Goal: Communication & Community: Answer question/provide support

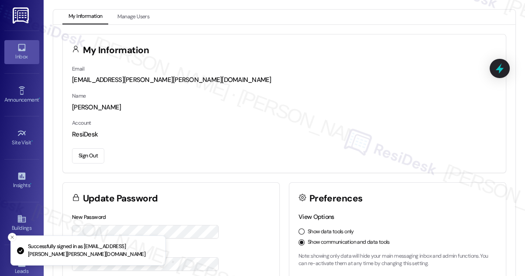
click at [27, 51] on link "Inbox" at bounding box center [21, 52] width 35 height 24
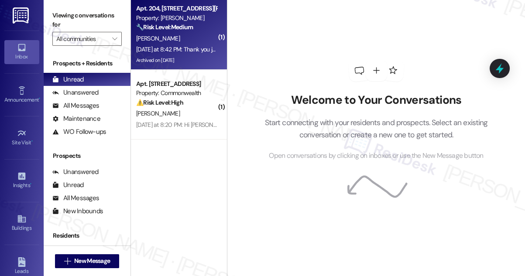
click at [189, 31] on strong "🔧 Risk Level: Medium" at bounding box center [164, 27] width 57 height 8
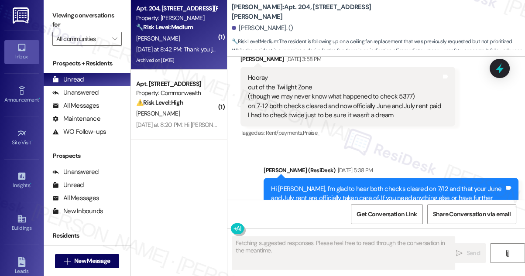
drag, startPoint x: 279, startPoint y: 164, endPoint x: 412, endPoint y: 164, distance: 133.0
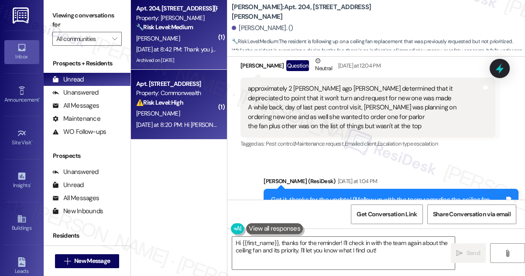
scroll to position [47820, 0]
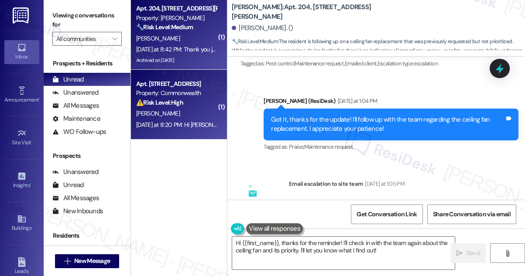
click at [190, 116] on div "[PERSON_NAME]" at bounding box center [176, 113] width 82 height 11
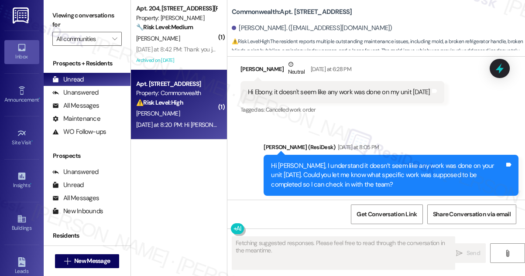
scroll to position [1715, 0]
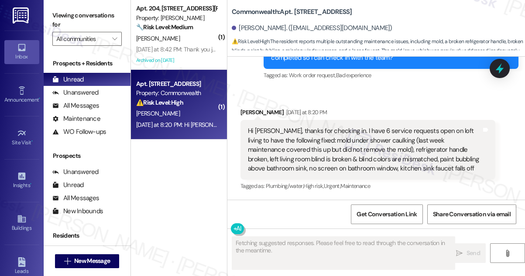
click at [278, 146] on div "Hi [PERSON_NAME], thanks for checking in. I have 6 service requests open on lof…" at bounding box center [364, 149] width 233 height 47
click at [279, 146] on div "Hi [PERSON_NAME], thanks for checking in. I have 6 service requests open on lof…" at bounding box center [364, 149] width 233 height 47
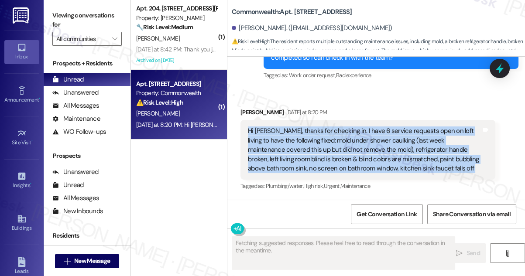
click at [279, 146] on div "Hi [PERSON_NAME], thanks for checking in. I have 6 service requests open on lof…" at bounding box center [364, 149] width 233 height 47
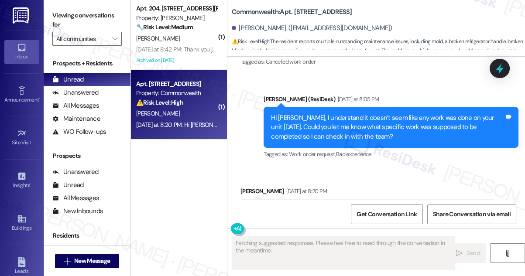
scroll to position [1636, 0]
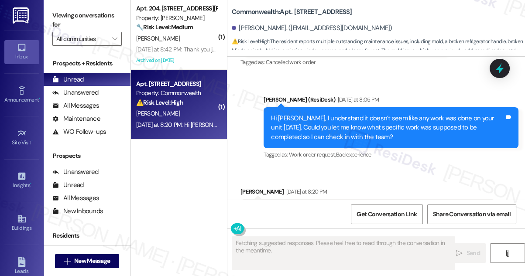
click at [325, 120] on div "Hi [PERSON_NAME], I understand it doesn’t seem like any work was done on your u…" at bounding box center [387, 128] width 233 height 28
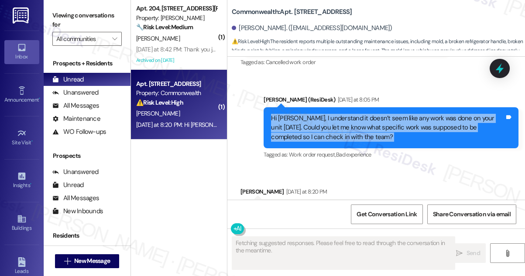
click at [325, 120] on div "Hi [PERSON_NAME], I understand it doesn’t seem like any work was done on your u…" at bounding box center [387, 128] width 233 height 28
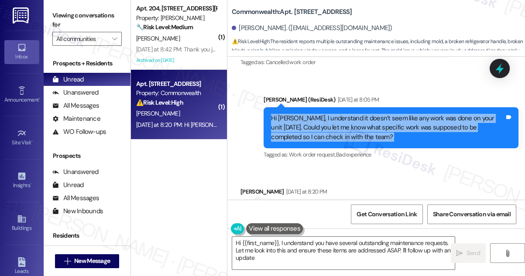
click at [351, 126] on div "Hi [PERSON_NAME], I understand it doesn’t seem like any work was done on your u…" at bounding box center [387, 128] width 233 height 28
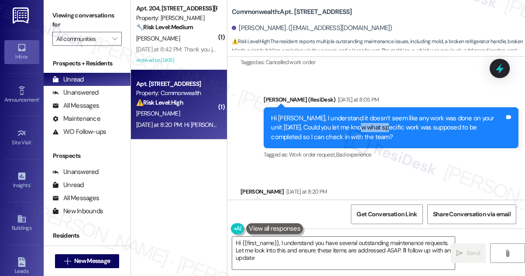
click at [351, 126] on div "Hi [PERSON_NAME], I understand it doesn’t seem like any work was done on your u…" at bounding box center [387, 128] width 233 height 28
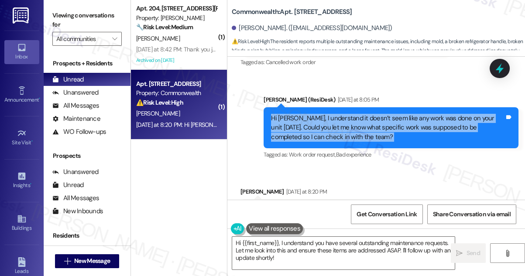
click at [351, 126] on div "Hi [PERSON_NAME], I understand it doesn’t seem like any work was done on your u…" at bounding box center [387, 128] width 233 height 28
click at [345, 130] on div "Hi [PERSON_NAME], I understand it doesn’t seem like any work was done on your u…" at bounding box center [387, 128] width 233 height 28
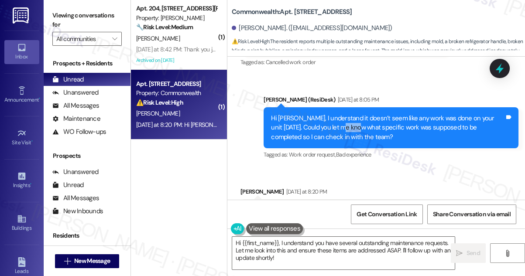
click at [345, 130] on div "Hi [PERSON_NAME], I understand it doesn’t seem like any work was done on your u…" at bounding box center [387, 128] width 233 height 28
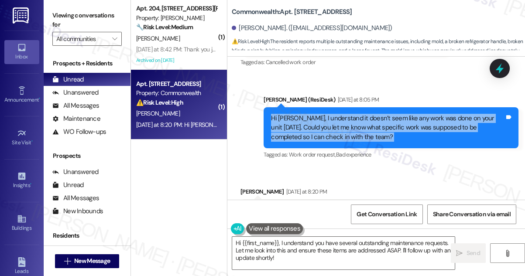
click at [345, 130] on div "Hi [PERSON_NAME], I understand it doesn’t seem like any work was done on your u…" at bounding box center [387, 128] width 233 height 28
click at [416, 133] on div "Hi [PERSON_NAME], I understand it doesn’t seem like any work was done on your u…" at bounding box center [387, 128] width 233 height 28
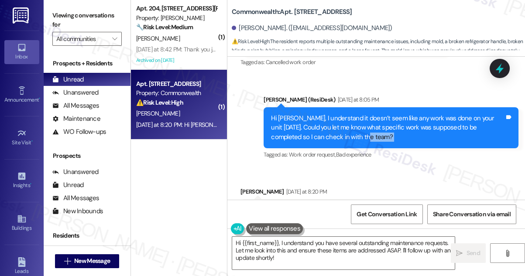
click at [416, 133] on div "Hi [PERSON_NAME], I understand it doesn’t seem like any work was done on your u…" at bounding box center [387, 128] width 233 height 28
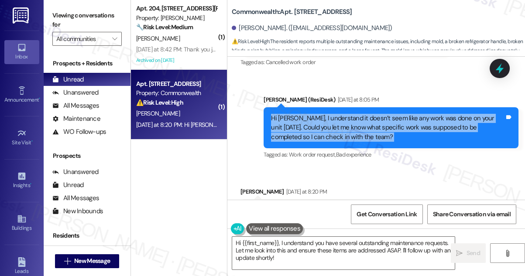
click at [416, 133] on div "Hi [PERSON_NAME], I understand it doesn’t seem like any work was done on your u…" at bounding box center [387, 128] width 233 height 28
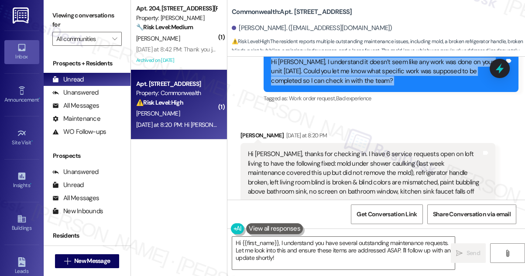
scroll to position [1715, 0]
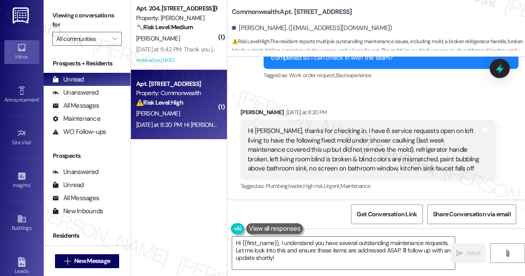
click at [331, 146] on div "Hi [PERSON_NAME], thanks for checking in. I have 6 service requests open on lof…" at bounding box center [364, 149] width 233 height 47
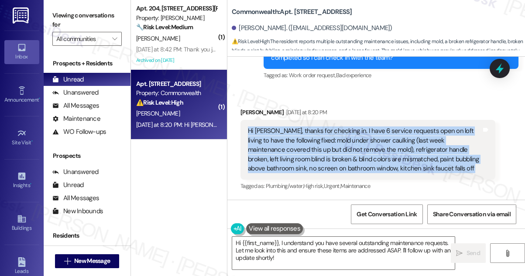
click at [331, 146] on div "Hi [PERSON_NAME], thanks for checking in. I have 6 service requests open on lof…" at bounding box center [364, 149] width 233 height 47
click at [387, 171] on div "Hi [PERSON_NAME], thanks for checking in. I have 6 service requests open on lof…" at bounding box center [364, 149] width 233 height 47
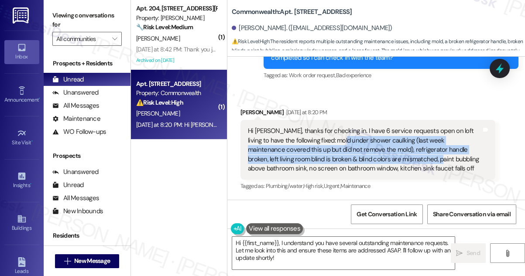
drag, startPoint x: 331, startPoint y: 141, endPoint x: 379, endPoint y: 158, distance: 50.9
click at [379, 158] on div "Hi [PERSON_NAME], thanks for checking in. I have 6 service requests open on lof…" at bounding box center [364, 149] width 233 height 47
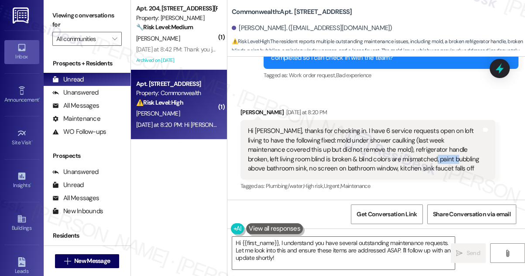
click at [379, 158] on div "Hi [PERSON_NAME], thanks for checking in. I have 6 service requests open on lof…" at bounding box center [364, 149] width 233 height 47
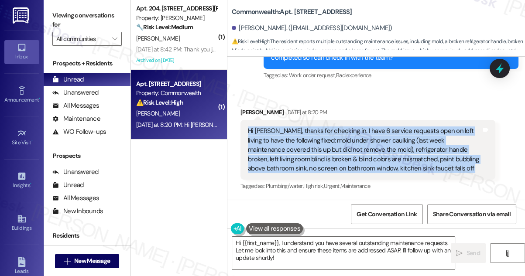
click at [379, 158] on div "Hi [PERSON_NAME], thanks for checking in. I have 6 service requests open on lof…" at bounding box center [364, 149] width 233 height 47
click at [373, 153] on div "Hi [PERSON_NAME], thanks for checking in. I have 6 service requests open on lof…" at bounding box center [364, 149] width 233 height 47
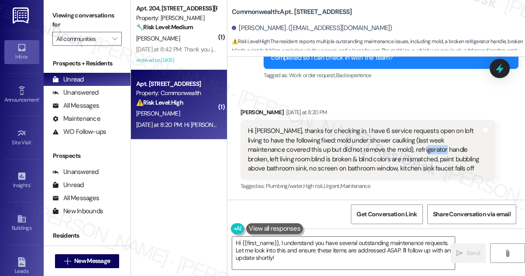
click at [373, 153] on div "Hi [PERSON_NAME], thanks for checking in. I have 6 service requests open on lof…" at bounding box center [364, 149] width 233 height 47
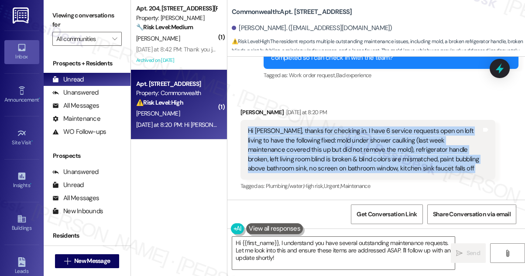
click at [373, 153] on div "Hi [PERSON_NAME], thanks for checking in. I have 6 service requests open on lof…" at bounding box center [364, 149] width 233 height 47
click at [280, 242] on textarea "Hi {{first_name}}, I understand you have several outstanding maintenance reques…" at bounding box center [343, 253] width 222 height 33
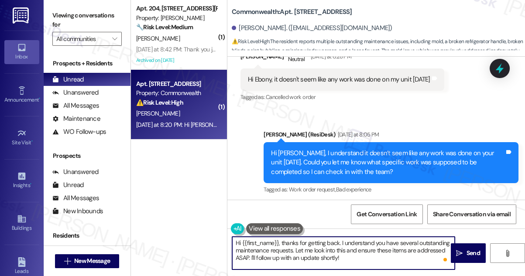
scroll to position [1597, 0]
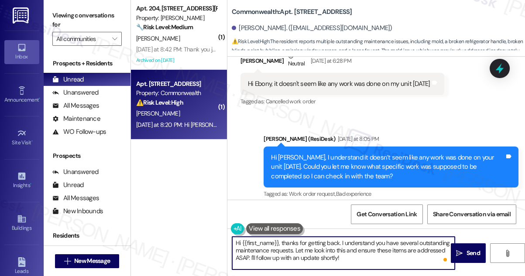
click at [362, 160] on div "Hi [PERSON_NAME], I understand it doesn’t seem like any work was done on your u…" at bounding box center [387, 167] width 233 height 28
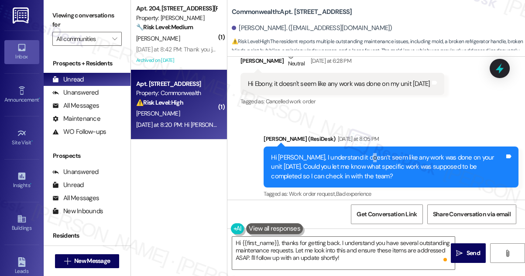
click at [362, 160] on div "Hi [PERSON_NAME], I understand it doesn’t seem like any work was done on your u…" at bounding box center [387, 167] width 233 height 28
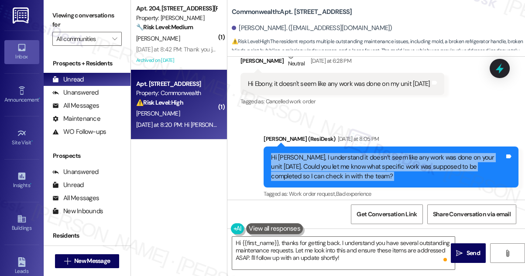
click at [362, 160] on div "Hi [PERSON_NAME], I understand it doesn’t seem like any work was done on your u…" at bounding box center [387, 167] width 233 height 28
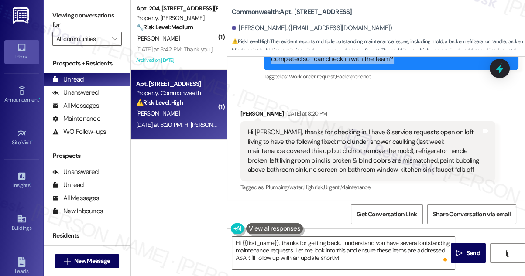
scroll to position [1715, 0]
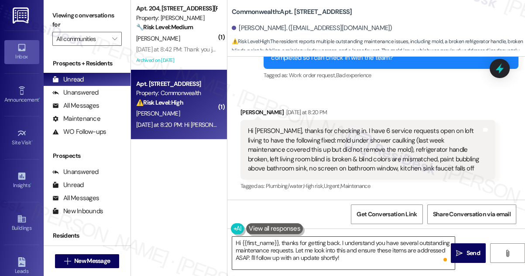
click at [362, 256] on textarea "Hi {{first_name}}, thanks for getting back. I understand you have several outst…" at bounding box center [343, 253] width 222 height 33
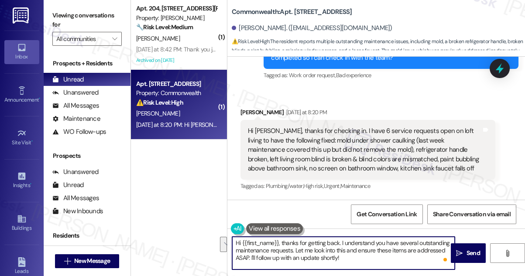
drag, startPoint x: 337, startPoint y: 242, endPoint x: 292, endPoint y: 252, distance: 46.3
click at [292, 252] on textarea "Hi {{first_name}}, thanks for getting back. I understand you have several outst…" at bounding box center [343, 253] width 222 height 33
click at [352, 243] on textarea "Hi {{first_name}}, thanks for getting back and letting me know about the outsta…" at bounding box center [343, 253] width 222 height 33
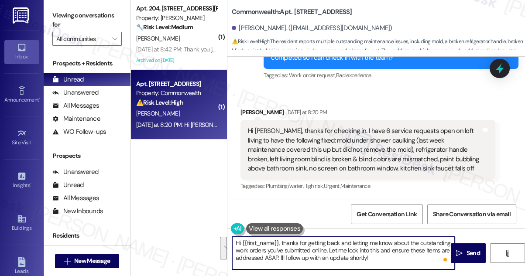
click at [322, 252] on textarea "Hi {{first_name}}, thanks for getting back and letting me know about the outsta…" at bounding box center [343, 253] width 222 height 33
drag, startPoint x: 329, startPoint y: 249, endPoint x: 385, endPoint y: 256, distance: 56.7
click at [385, 256] on textarea "Hi {{first_name}}, thanks for getting back and letting me know about the outsta…" at bounding box center [343, 253] width 222 height 33
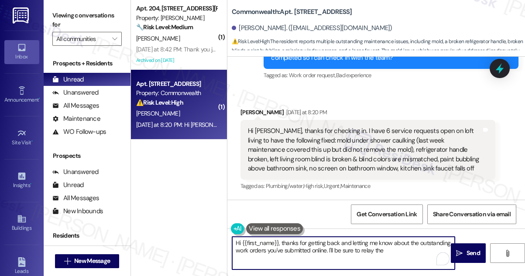
click at [299, 140] on div "Hi [PERSON_NAME], thanks for checking in. I have 6 service requests open on lof…" at bounding box center [364, 149] width 233 height 47
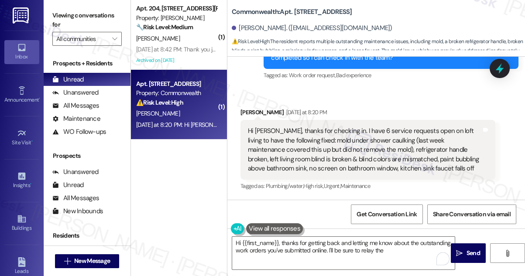
click at [299, 140] on div "Hi [PERSON_NAME], thanks for checking in. I have 6 service requests open on lof…" at bounding box center [364, 149] width 233 height 47
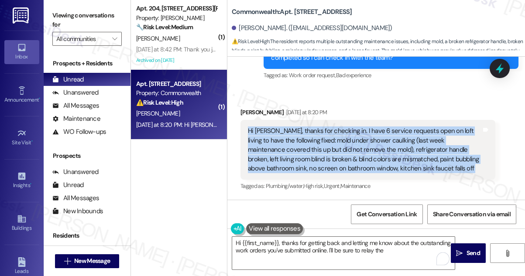
click at [299, 140] on div "Hi [PERSON_NAME], thanks for checking in. I have 6 service requests open on lof…" at bounding box center [364, 149] width 233 height 47
copy div "Hi [PERSON_NAME], thanks for checking in. I have 6 service requests open on lof…"
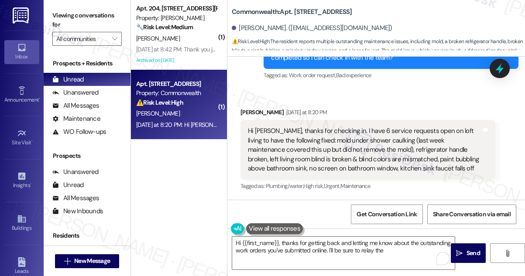
click at [65, 14] on label "Viewing conversations for" at bounding box center [86, 20] width 69 height 23
click at [395, 251] on textarea "Hi {{first_name}}, thanks for getting back and letting me know about the outsta…" at bounding box center [343, 253] width 222 height 33
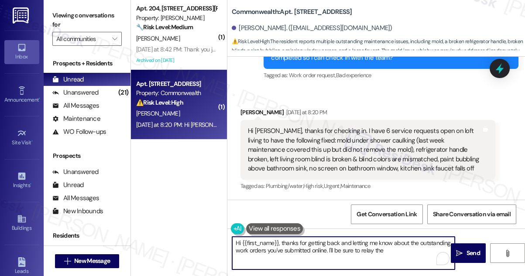
paste textarea "you have six open service requests for your loft, including the mold under the …"
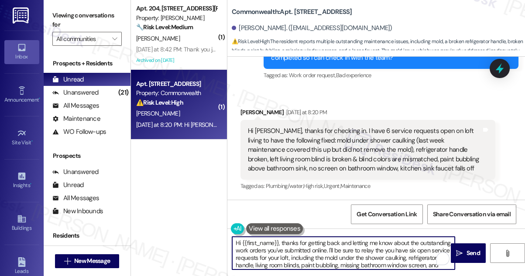
scroll to position [7, 0]
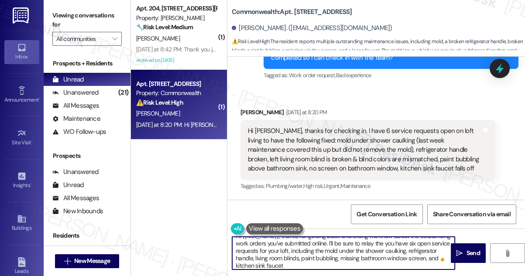
click at [409, 242] on textarea "Hi {{first_name}}, thanks for getting back and letting me know about the outsta…" at bounding box center [343, 253] width 222 height 33
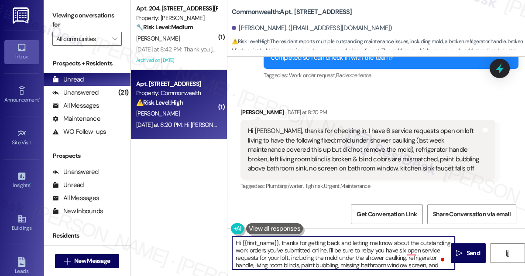
click at [365, 256] on textarea "Hi {{first_name}}, thanks for getting back and letting me know about the outsta…" at bounding box center [343, 253] width 222 height 33
drag, startPoint x: 358, startPoint y: 249, endPoint x: 337, endPoint y: 244, distance: 21.5
click at [337, 244] on textarea "Hi {{first_name}}, thanks for getting back and letting me know about the outsta…" at bounding box center [343, 253] width 222 height 33
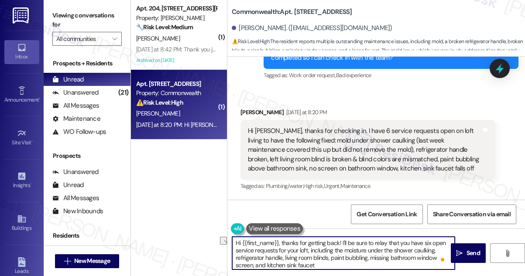
drag, startPoint x: 277, startPoint y: 247, endPoint x: 307, endPoint y: 249, distance: 30.1
click at [307, 249] on textarea "Hi {{first_name}}, thanks for getting back! I'll be sure to relay that you have…" at bounding box center [343, 253] width 222 height 33
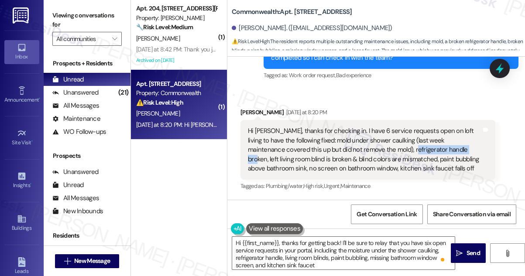
drag, startPoint x: 361, startPoint y: 150, endPoint x: 422, endPoint y: 149, distance: 61.1
click at [417, 147] on div "Hi [PERSON_NAME], thanks for checking in. I have 6 service requests open on lof…" at bounding box center [364, 149] width 233 height 47
click at [430, 150] on div "Hi [PERSON_NAME], thanks for checking in. I have 6 service requests open on lof…" at bounding box center [364, 149] width 233 height 47
drag, startPoint x: 423, startPoint y: 150, endPoint x: 463, endPoint y: 150, distance: 40.6
click at [463, 150] on div "Hi [PERSON_NAME], thanks for checking in. I have 6 service requests open on lof…" at bounding box center [364, 149] width 233 height 47
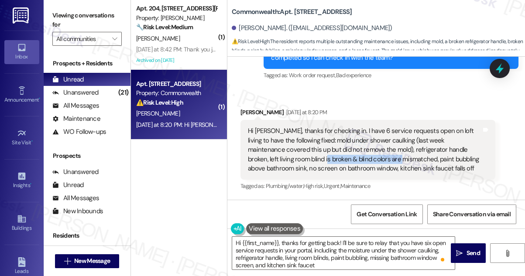
drag, startPoint x: 266, startPoint y: 159, endPoint x: 344, endPoint y: 158, distance: 78.5
click at [344, 158] on div "Hi [PERSON_NAME], thanks for checking in. I have 6 service requests open on lof…" at bounding box center [364, 149] width 233 height 47
click at [366, 158] on div "Hi [PERSON_NAME], thanks for checking in. I have 6 service requests open on lof…" at bounding box center [364, 149] width 233 height 47
drag, startPoint x: 366, startPoint y: 158, endPoint x: 417, endPoint y: 158, distance: 51.0
click at [417, 158] on div "Hi [PERSON_NAME], thanks for checking in. I have 6 service requests open on lof…" at bounding box center [364, 149] width 233 height 47
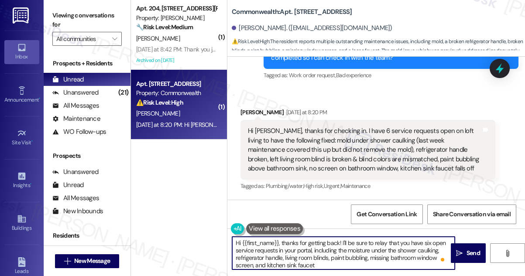
click at [339, 263] on textarea "Hi {{first_name}}, thanks for getting back! I'll be sure to relay that you have…" at bounding box center [343, 253] width 222 height 33
drag, startPoint x: 355, startPoint y: 249, endPoint x: 395, endPoint y: 251, distance: 39.7
click at [424, 250] on textarea "Hi {{first_name}}, thanks for getting back! I'll be sure to relay that you have…" at bounding box center [343, 253] width 222 height 33
drag, startPoint x: 244, startPoint y: 258, endPoint x: 250, endPoint y: 256, distance: 5.8
click at [244, 258] on textarea "Hi {{first_name}}, thanks for getting back! I'll be sure to relay that you have…" at bounding box center [343, 253] width 222 height 33
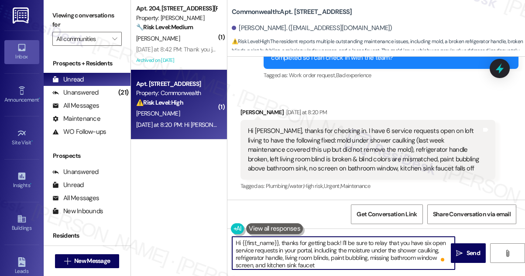
drag, startPoint x: 291, startPoint y: 256, endPoint x: 297, endPoint y: 256, distance: 5.2
click at [291, 256] on textarea "Hi {{first_name}}, thanks for getting back! I'll be sure to relay that you have…" at bounding box center [343, 253] width 222 height 33
click at [348, 258] on textarea "Hi {{first_name}}, thanks for getting back! I'll be sure to relay that you have…" at bounding box center [343, 253] width 222 height 33
click at [394, 258] on textarea "Hi {{first_name}}, thanks for getting back! I'll be sure to relay that you have…" at bounding box center [343, 253] width 222 height 33
click at [278, 263] on textarea "Hi {{first_name}}, thanks for getting back! I'll be sure to relay that you have…" at bounding box center [343, 253] width 222 height 33
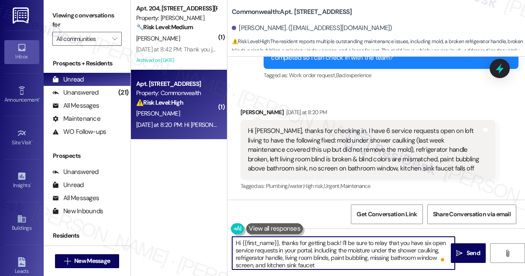
click at [334, 263] on textarea "Hi {{first_name}}, thanks for getting back! I'll be sure to relay that you have…" at bounding box center [343, 253] width 222 height 33
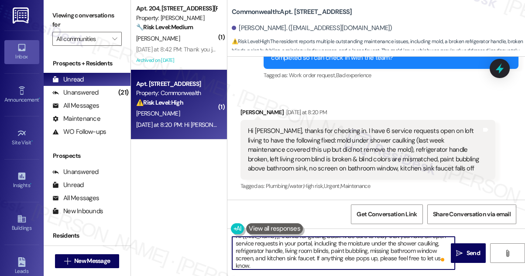
click at [316, 258] on textarea "Hi {{first_name}}, thanks for getting back! I'll be sure to relay that you have…" at bounding box center [343, 253] width 222 height 33
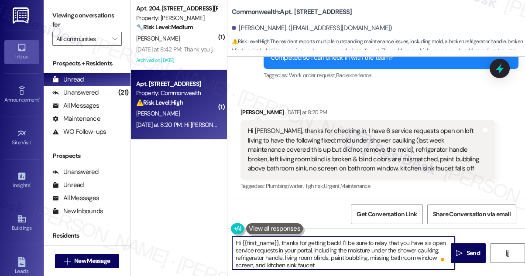
click at [388, 240] on textarea "Hi {{first_name}}, thanks for getting back! I'll be sure to relay that you have…" at bounding box center [343, 253] width 222 height 33
click at [387, 241] on textarea "Hi {{first_name}}, thanks for getting back! I'll be sure to relay that you have…" at bounding box center [343, 253] width 222 height 33
click at [442, 243] on textarea "Hi {{first_name}}, thanks for getting back! I'll be sure to relay to the team t…" at bounding box center [343, 253] width 222 height 33
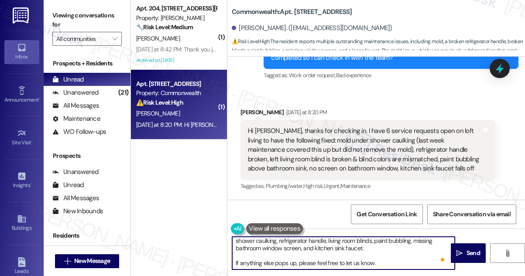
click at [332, 253] on textarea "Hi {{first_name}}, thanks for getting back! I'll be sure to relay to the team t…" at bounding box center [343, 253] width 222 height 33
click at [345, 259] on textarea "Hi {{first_name}}, thanks for getting back! I'll be sure to relay to the team t…" at bounding box center [343, 253] width 222 height 33
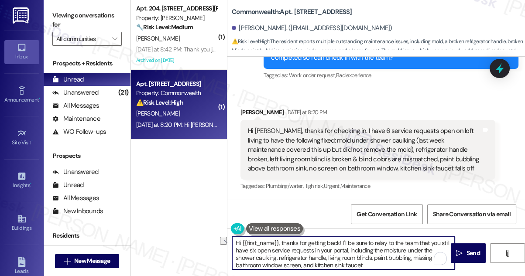
click at [312, 253] on textarea "Hi {{first_name}}, thanks for getting back! I'll be sure to relay to the team t…" at bounding box center [343, 253] width 222 height 33
click at [300, 259] on textarea "Hi {{first_name}}, thanks for getting back! I'll be sure to relay to the team t…" at bounding box center [343, 253] width 222 height 33
drag, startPoint x: 332, startPoint y: 256, endPoint x: 369, endPoint y: 256, distance: 37.1
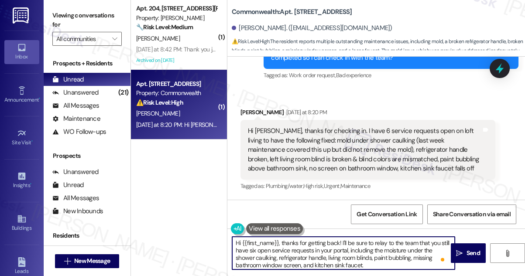
click at [365, 256] on textarea "Hi {{first_name}}, thanks for getting back! I'll be sure to relay to the team t…" at bounding box center [343, 253] width 222 height 33
drag, startPoint x: 382, startPoint y: 256, endPoint x: 401, endPoint y: 257, distance: 18.8
click at [401, 257] on textarea "Hi {{first_name}}, thanks for getting back! I'll be sure to relay to the team t…" at bounding box center [343, 253] width 222 height 33
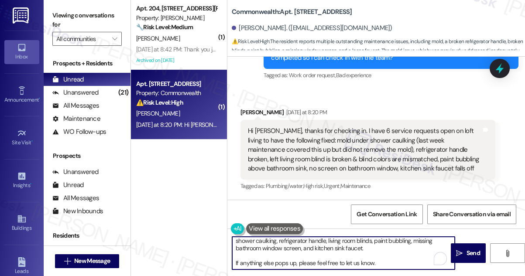
click at [281, 261] on textarea "Hi {{first_name}}, thanks for getting back! I'll be sure to relay to the team t…" at bounding box center [343, 253] width 222 height 33
type textarea "Hi {{first_name}}, thanks for getting back! I'll be sure to relay to the team t…"
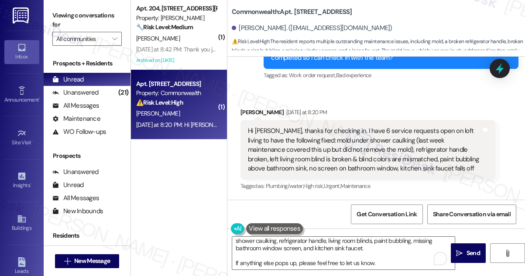
click at [82, 14] on label "Viewing conversations for" at bounding box center [86, 20] width 69 height 23
click at [321, 252] on textarea "Hi {{first_name}}, thanks for getting back! I'll be sure to relay to the team t…" at bounding box center [343, 253] width 222 height 33
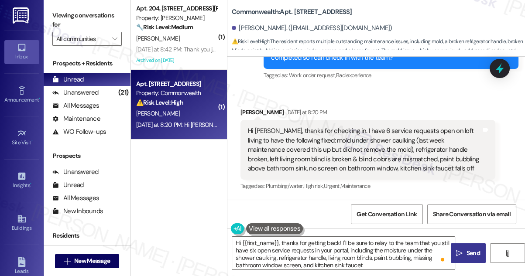
click at [465, 250] on span "Send" at bounding box center [472, 253] width 17 height 9
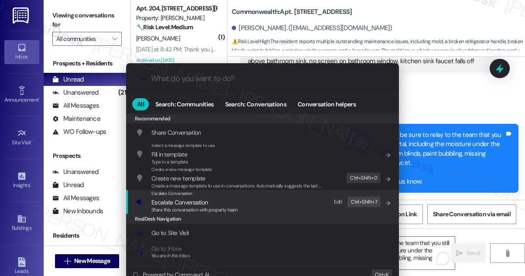
click at [234, 200] on span "Escalate Conversation" at bounding box center [194, 203] width 86 height 10
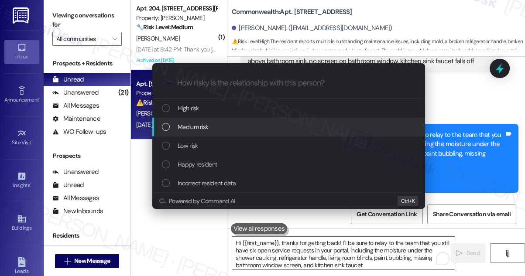
click at [212, 128] on div "Medium risk" at bounding box center [289, 127] width 255 height 10
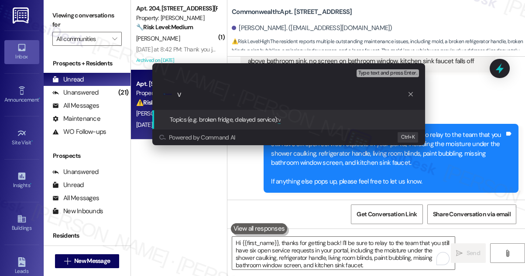
drag, startPoint x: 208, startPoint y: 96, endPoint x: 151, endPoint y: 95, distance: 57.1
click at [151, 95] on div "Escalate Conversation Medium risk Topics (e.g. broken fridge, delayed service) …" at bounding box center [288, 104] width 277 height 82
paste input "Service Requests for Loft Living"
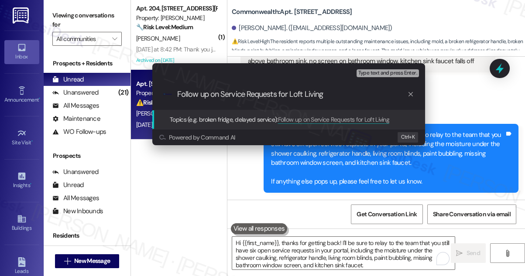
scroll to position [0, 0]
drag, startPoint x: 341, startPoint y: 95, endPoint x: 270, endPoint y: 99, distance: 70.3
click at [278, 99] on div ".cls-1{fill:#0a055f;}.cls-2{fill:#0cc4c4;} resideskLogoBlueOrange Follow up on …" at bounding box center [288, 94] width 273 height 31
click at [221, 92] on input "Follow up on Service Requests for Loft Living" at bounding box center [292, 94] width 230 height 9
drag, startPoint x: 333, startPoint y: 92, endPoint x: 290, endPoint y: 92, distance: 42.7
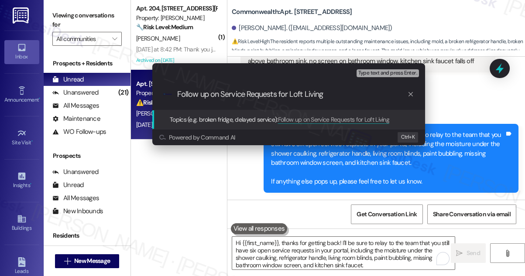
click at [290, 92] on input "Follow up on Service Requests for Loft Living" at bounding box center [292, 94] width 230 height 9
paste input "shower caulking, refrigerator handle, living room blinds, paint bubbling, missi…"
type input "Follow up on Service Requests for shower caulking, refrigerator handle, living …"
drag, startPoint x: 291, startPoint y: 92, endPoint x: 420, endPoint y: 91, distance: 129.1
click at [420, 91] on div ".cls-1{fill:#0a055f;}.cls-2{fill:#0cc4c4;} resideskLogoBlueOrange Follow up on …" at bounding box center [288, 94] width 273 height 31
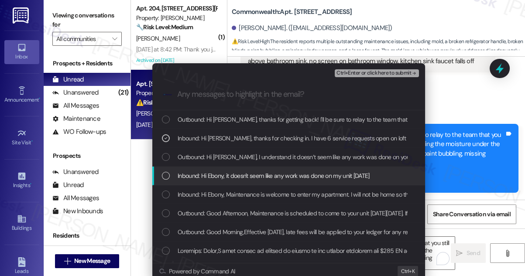
click at [270, 173] on span "Inbound: Hi Ebony, it doesn't seem like any work was done on my unit [DATE]" at bounding box center [273, 176] width 192 height 10
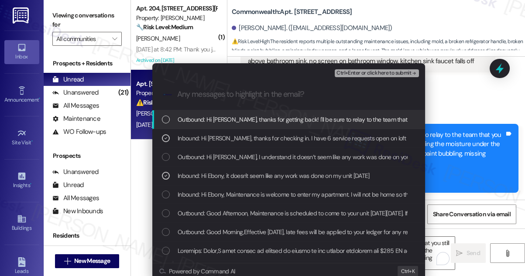
click at [347, 79] on div ".cls-1{fill:#0a055f;}.cls-2{fill:#0cc4c4;} resideskLogoBlueOrange" at bounding box center [288, 94] width 273 height 31
click at [352, 74] on span "Ctrl+Enter or click here to submit" at bounding box center [373, 73] width 75 height 6
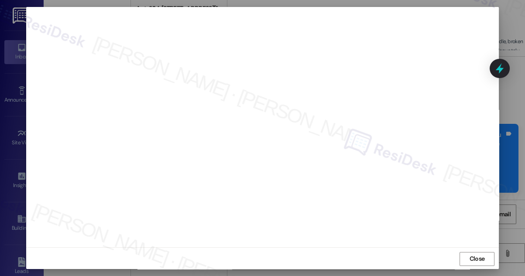
scroll to position [9, 0]
click at [487, 253] on button "Close" at bounding box center [476, 258] width 35 height 14
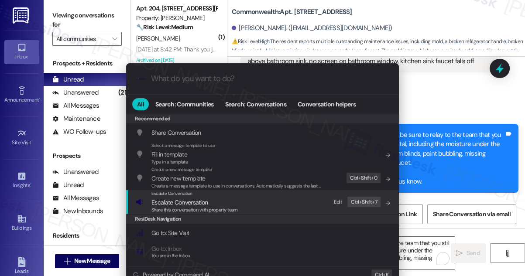
click at [232, 207] on span "Share this conversation with property team" at bounding box center [194, 210] width 86 height 6
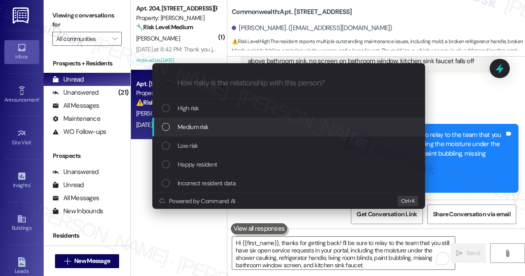
click at [201, 123] on span "Medium risk" at bounding box center [192, 127] width 31 height 10
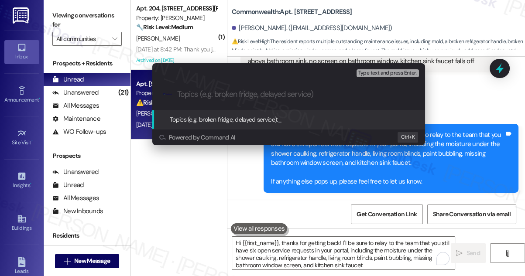
paste input "Follow up on Service Requests for shower caulking, refrigerator handle, living …"
type input "Follow up on Service Requests for shower caulking, refrigerator handle, living …"
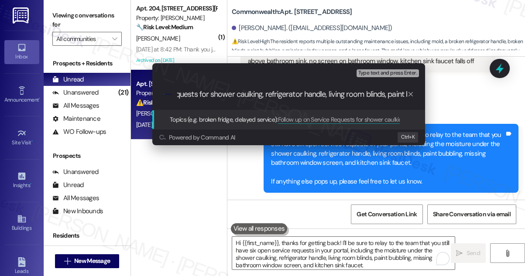
scroll to position [0, 0]
drag, startPoint x: 204, startPoint y: 95, endPoint x: 124, endPoint y: 95, distance: 79.8
click at [124, 95] on div "Escalate Conversation Medium risk Topics (e.g. broken fridge, delayed service) …" at bounding box center [262, 138] width 525 height 276
click at [327, 98] on input "Follow up on Service Requests for shower caulking, refrigerator handle, living …" at bounding box center [292, 94] width 230 height 9
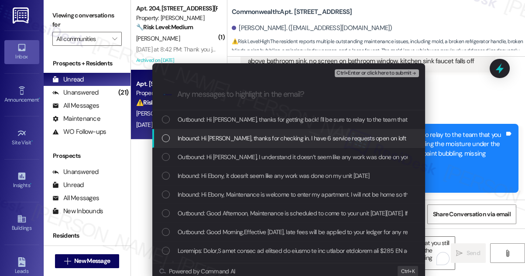
click at [347, 75] on span "Ctrl+Enter or click here to submit" at bounding box center [373, 73] width 75 height 6
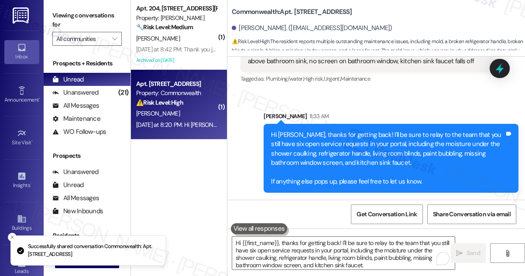
scroll to position [1715, 0]
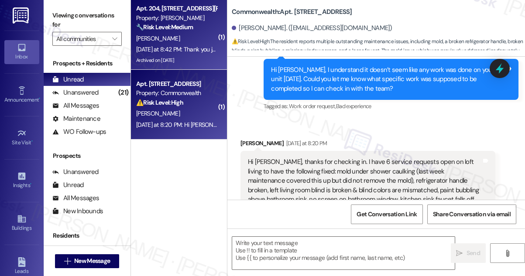
drag, startPoint x: 191, startPoint y: 53, endPoint x: 176, endPoint y: 41, distance: 19.0
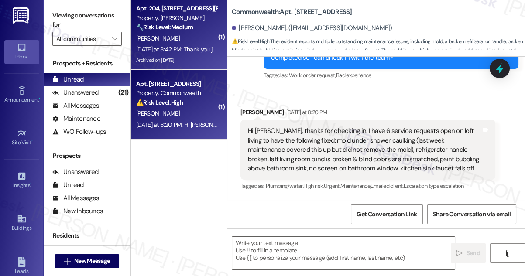
click at [176, 41] on div "[PERSON_NAME]" at bounding box center [176, 38] width 82 height 11
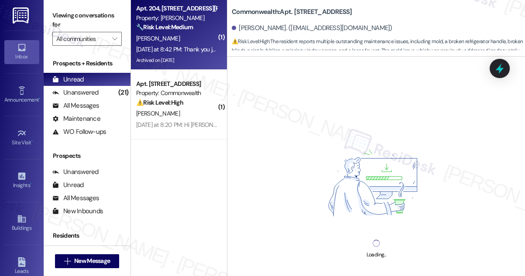
drag, startPoint x: 276, startPoint y: 149, endPoint x: 232, endPoint y: 132, distance: 46.8
click at [232, 132] on div "Loading..." at bounding box center [375, 195] width 297 height 276
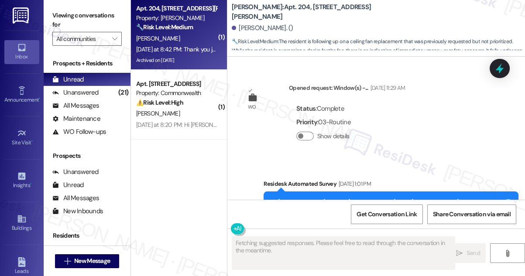
scroll to position [47820, 0]
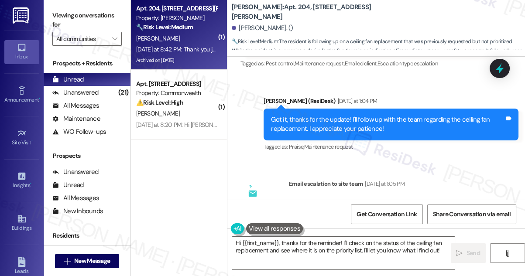
click at [380, 251] on textarea "Hi {{first_name}}, thanks for the reminder! I'll check on the status of the cei…" at bounding box center [343, 253] width 222 height 33
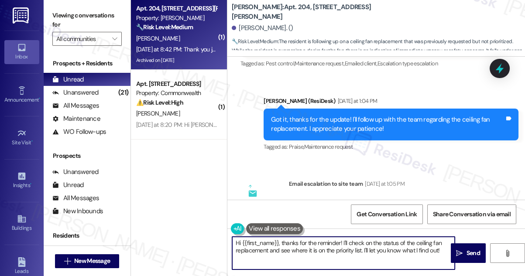
click at [380, 251] on textarea "Hi {{first_name}}, thanks for the reminder! I'll check on the status of the cei…" at bounding box center [343, 253] width 222 height 33
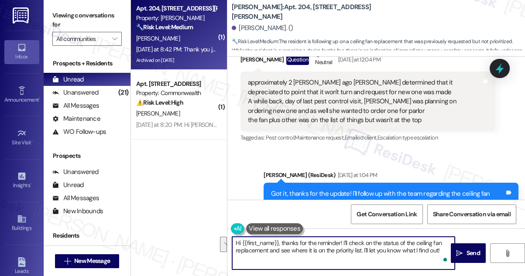
scroll to position [47741, 0]
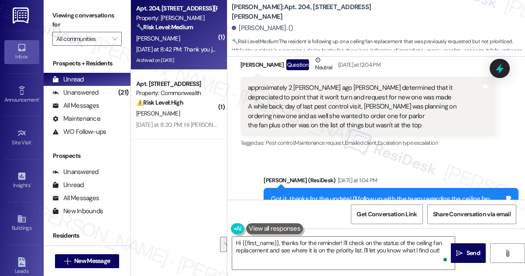
drag, startPoint x: 342, startPoint y: 142, endPoint x: 451, endPoint y: 141, distance: 108.6
drag, startPoint x: 440, startPoint y: 140, endPoint x: 320, endPoint y: 140, distance: 120.4
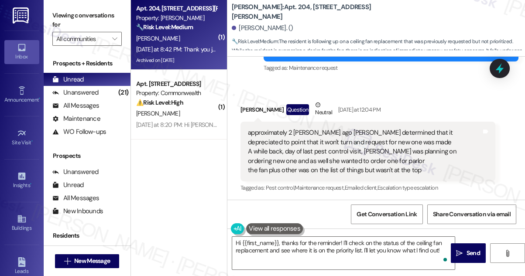
scroll to position [47662, 0]
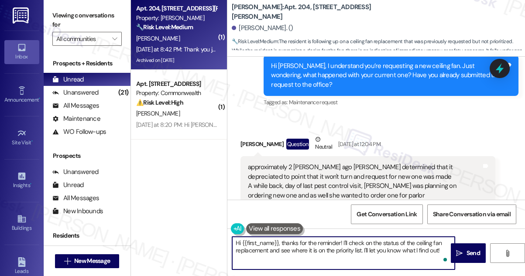
click at [281, 249] on textarea "Hi {{first_name}}, thanks for the reminder! I'll check on the status of the cei…" at bounding box center [343, 253] width 222 height 33
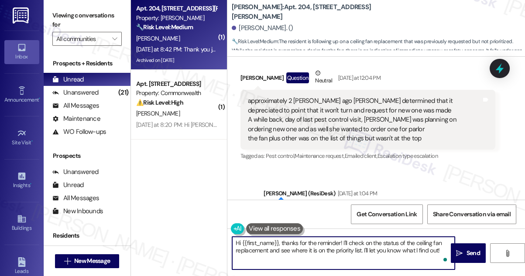
scroll to position [47820, 0]
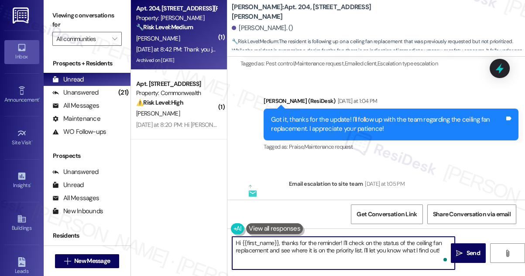
drag, startPoint x: 281, startPoint y: 242, endPoint x: 216, endPoint y: 240, distance: 65.0
click at [214, 241] on div "( 1 ) Apt. 204, [STREET_ADDRESS][PERSON_NAME] Property: [PERSON_NAME] 🔧 Risk Le…" at bounding box center [328, 138] width 394 height 276
click at [296, 244] on textarea "Hi {{first_name}}, thanks for the reminder! I'll check on the status of the cei…" at bounding box center [343, 253] width 222 height 33
click at [339, 243] on textarea "Hi {{first_name}}, thanks for the reminder! I'll check on the status of the cei…" at bounding box center [343, 253] width 222 height 33
drag, startPoint x: 338, startPoint y: 243, endPoint x: 209, endPoint y: 240, distance: 129.6
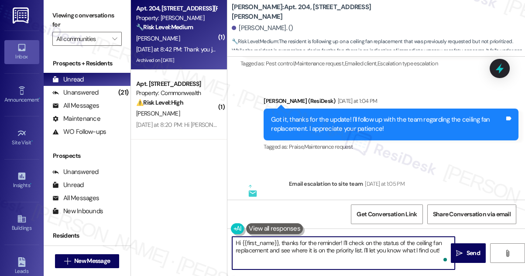
click at [209, 240] on div "( 1 ) Apt. 204, [STREET_ADDRESS][PERSON_NAME] Property: [PERSON_NAME] 🔧 Risk Le…" at bounding box center [328, 138] width 394 height 276
click at [237, 240] on textarea "Hi {{first_name}}, thanks for the reminder! I'll check on the status of the cei…" at bounding box center [343, 253] width 222 height 33
click at [237, 243] on textarea "Hi {{first_name}}, thanks for the reminder! I'll check on the status of the cei…" at bounding box center [343, 253] width 222 height 33
click at [237, 244] on textarea "Hi {{first_name}}, thanks for the reminder! I'll check on the status of the cei…" at bounding box center [343, 253] width 222 height 33
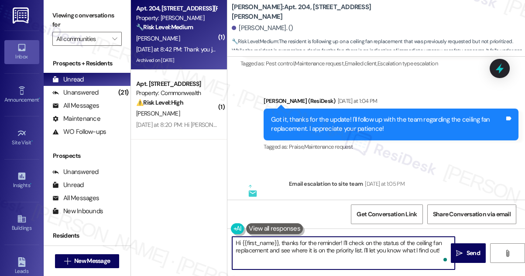
click at [237, 244] on textarea "Hi {{first_name}}, thanks for the reminder! I'll check on the status of the cei…" at bounding box center [343, 253] width 222 height 33
drag, startPoint x: 313, startPoint y: 242, endPoint x: 375, endPoint y: 239, distance: 61.6
click at [375, 239] on textarea "You're welcome, {{first_name}}, thanks for the reminder! I'll check on the stat…" at bounding box center [343, 253] width 222 height 33
drag, startPoint x: 410, startPoint y: 249, endPoint x: 317, endPoint y: 239, distance: 93.9
click at [317, 239] on textarea "You're welcome, {{first_name}}! I'll check on the status of the ceiling fan rep…" at bounding box center [343, 253] width 222 height 33
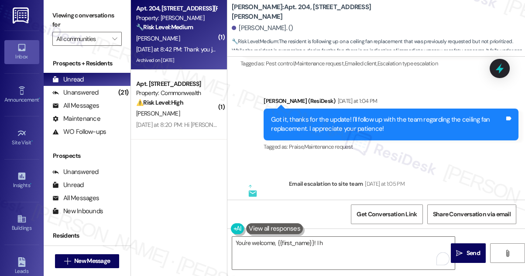
copy div "just wishing to reinforce that it was on the list but other things had to be pr…"
click at [56, 18] on label "Viewing conversations for" at bounding box center [86, 20] width 69 height 23
click at [330, 247] on textarea "You're welcome, {{first_name}}! I h" at bounding box center [343, 253] width 222 height 33
click at [76, 13] on label "Viewing conversations for" at bounding box center [86, 20] width 69 height 23
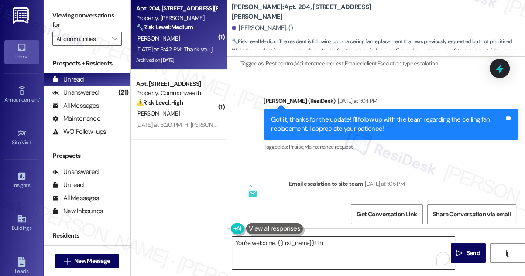
click at [344, 241] on textarea "You're welcome, {{first_name}}! I h" at bounding box center [343, 253] width 222 height 33
click at [82, 14] on label "Viewing conversations for" at bounding box center [86, 20] width 69 height 23
click at [335, 241] on textarea "You're welcome, {{first_name}}! I h" at bounding box center [343, 253] width 222 height 33
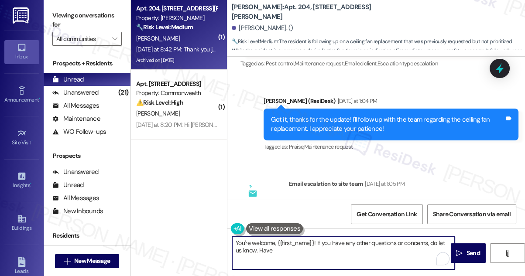
click at [251, 228] on button at bounding box center [274, 228] width 57 height 11
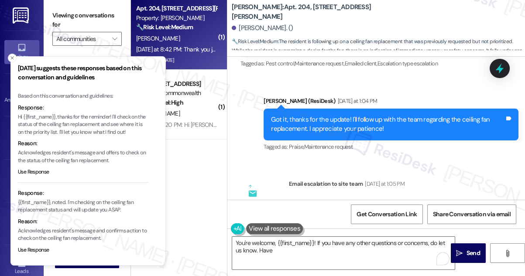
click at [106, 129] on p "Hi {{first_name}}, thanks for the reminder! I'll check on the status of the cei…" at bounding box center [83, 124] width 131 height 23
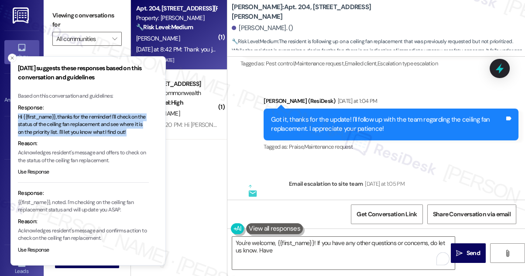
click at [106, 129] on p "Hi {{first_name}}, thanks for the reminder! I'll check on the status of the cei…" at bounding box center [83, 124] width 131 height 23
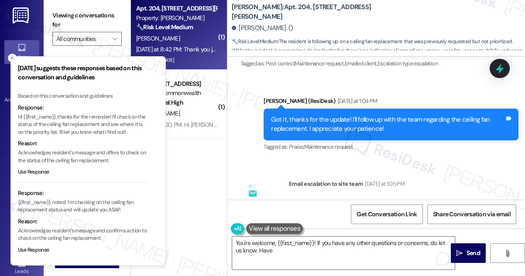
click at [86, 209] on p "{{first_name}}, noted. I'm checking on the ceiling fan replacement status and w…" at bounding box center [83, 206] width 131 height 15
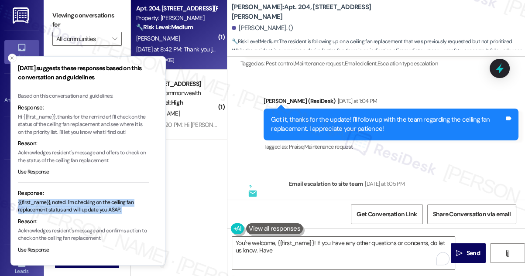
click at [86, 209] on p "{{first_name}}, noted. I'm checking on the ceiling fan replacement status and w…" at bounding box center [83, 206] width 131 height 15
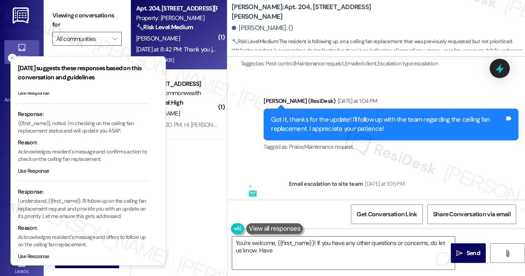
click at [87, 209] on p "I understand, {{first_name}}. I'll follow up on the ceiling fan replacement req…" at bounding box center [83, 209] width 131 height 23
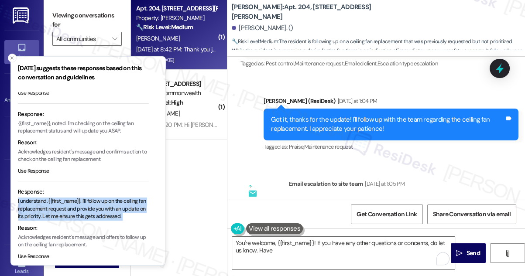
click at [87, 209] on p "I understand, {{first_name}}. I'll follow up on the ceiling fan replacement req…" at bounding box center [83, 209] width 131 height 23
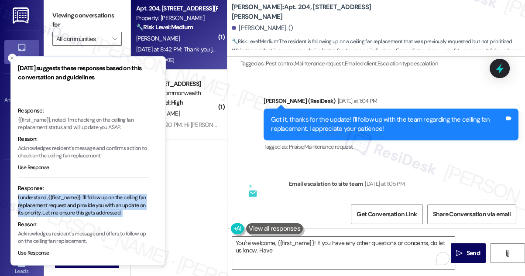
scroll to position [87, 0]
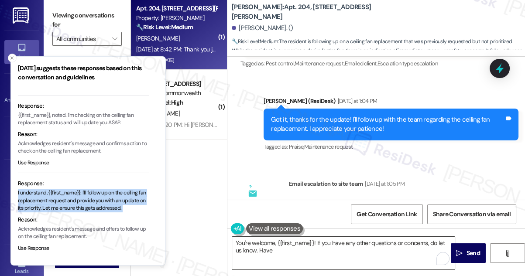
click at [276, 254] on textarea "You're welcome, {{first_name}}! If you have any other questions or concerns, do…" at bounding box center [343, 253] width 222 height 33
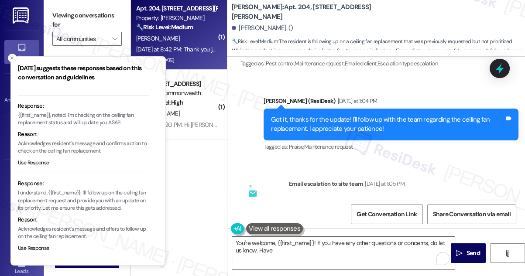
click at [59, 72] on h3 "[DATE] suggests these responses based on this conversation and guidelines" at bounding box center [83, 73] width 131 height 18
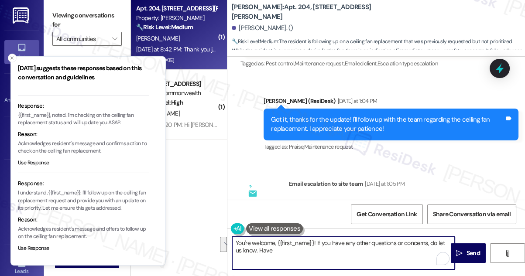
drag, startPoint x: 316, startPoint y: 241, endPoint x: 327, endPoint y: 248, distance: 12.6
click at [327, 248] on textarea "You're welcome, {{first_name}}! If you have any other questions or concerns, do…" at bounding box center [343, 253] width 222 height 33
click at [337, 246] on textarea "You're welcome, {{first_name}}! If you have any other questions or concerns, do…" at bounding box center [343, 253] width 222 height 33
drag, startPoint x: 317, startPoint y: 242, endPoint x: 332, endPoint y: 242, distance: 15.3
click at [317, 242] on textarea "You're welcome, {{first_name}}! If you have any other questions or concerns, do…" at bounding box center [343, 253] width 222 height 33
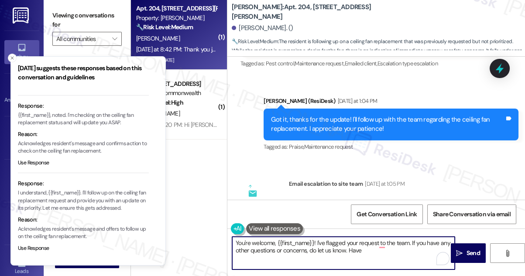
click at [386, 255] on textarea "You're welcome, {{first_name}}! I've flagged your request to the team. If you h…" at bounding box center [343, 253] width 222 height 33
click at [409, 241] on textarea "You're welcome, {{first_name}}! I've flagged your request to the team. If you h…" at bounding box center [343, 253] width 222 height 33
click at [390, 249] on textarea "You're welcome, {{first_name}}! I've flagged your request to the team, so I do …" at bounding box center [343, 253] width 222 height 33
click at [389, 242] on textarea "You're welcome, {{first_name}}! I've flagged your request to the team, so I do …" at bounding box center [343, 253] width 222 height 33
click at [342, 242] on textarea "You're welcome, {{first_name}}! I've flagged your request to the team, so I do …" at bounding box center [343, 253] width 222 height 33
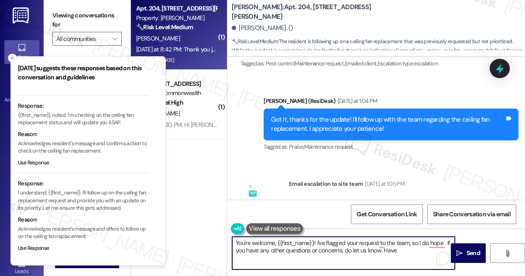
click at [342, 242] on textarea "You're welcome, {{first_name}}! I've flagged your request to the team, so I do …" at bounding box center [343, 253] width 222 height 33
click at [373, 241] on textarea "You're welcome, {{first_name}}! I've flagged your request to the team, so I do …" at bounding box center [343, 253] width 222 height 33
click at [393, 242] on textarea "You're welcome, {{first_name}}! I've flagged your request to the team, so I do …" at bounding box center [343, 253] width 222 height 33
click at [365, 242] on textarea "You're welcome, {{first_name}}! I've flagged your request to the site team, so …" at bounding box center [343, 253] width 222 height 33
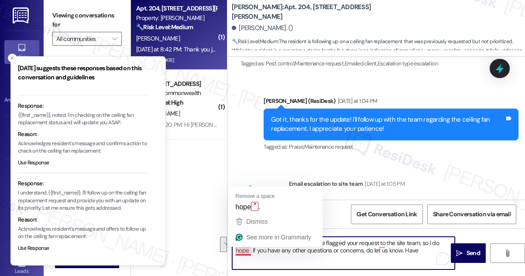
drag, startPoint x: 419, startPoint y: 242, endPoint x: 250, endPoint y: 249, distance: 168.9
click at [250, 249] on textarea "You're welcome, {{first_name}}! I've flagged your request to the site team, so …" at bounding box center [343, 253] width 222 height 33
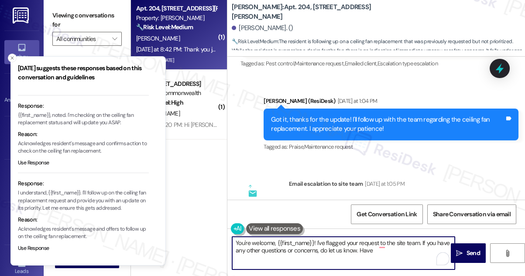
click at [309, 250] on textarea "You're welcome, {{first_name}}! I've flagged your request to the site team. If …" at bounding box center [343, 253] width 222 height 33
click at [394, 256] on textarea "You're welcome, {{first_name}}! I've flagged your request to the site team. If …" at bounding box center [343, 253] width 222 height 33
click at [13, 57] on icon "Close toast" at bounding box center [12, 57] width 5 height 5
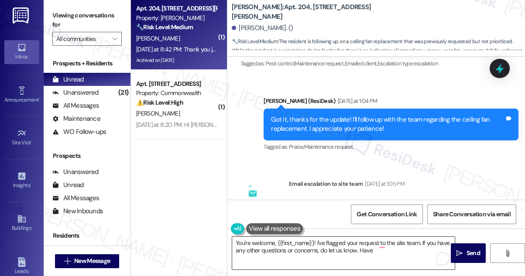
click at [330, 244] on textarea "You're welcome, {{first_name}}! I've flagged your request to the site team. If …" at bounding box center [343, 253] width 222 height 33
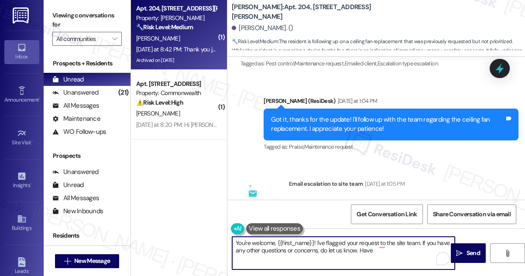
click at [330, 244] on textarea "You're welcome, {{first_name}}! I've flagged your request to the site team. If …" at bounding box center [343, 253] width 222 height 33
click at [330, 243] on textarea "You're welcome, {{first_name}}! I've flagged your request to the site team. If …" at bounding box center [343, 253] width 222 height 33
click at [383, 244] on textarea "You're welcome, {{first_name}}! I've flagged your request to the site team. If …" at bounding box center [343, 253] width 222 height 33
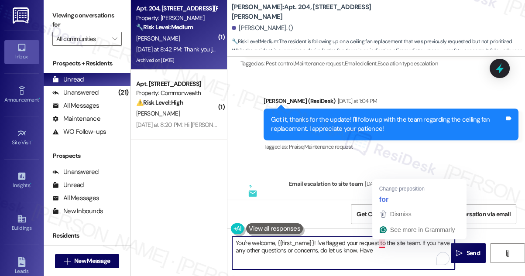
click at [396, 256] on textarea "You're welcome, {{first_name}}! I've flagged your request to the site team. If …" at bounding box center [343, 253] width 222 height 33
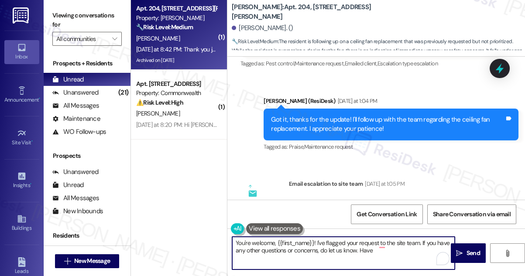
click at [379, 252] on textarea "You're welcome, {{first_name}}! I've flagged your request to the site team. If …" at bounding box center [343, 253] width 222 height 33
drag, startPoint x: 392, startPoint y: 250, endPoint x: 325, endPoint y: 256, distance: 67.0
click at [325, 256] on textarea "You're welcome, {{first_name}}! I've flagged your request to the site team. If …" at bounding box center [343, 253] width 222 height 33
click at [324, 252] on textarea "You're welcome, {{first_name}}! I've flagged your request to the site team. If …" at bounding box center [343, 253] width 222 height 33
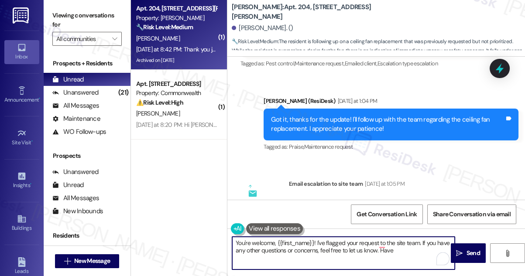
click at [410, 249] on textarea "You're welcome, {{first_name}}! I've flagged your request to the site team. If …" at bounding box center [343, 253] width 222 height 33
click at [419, 244] on textarea "You're welcome, {{first_name}}! I've flagged your request to the site team. If …" at bounding box center [343, 253] width 222 height 33
click at [349, 242] on textarea "You're welcome, {{first_name}}! I've flagged your request to the site team. If …" at bounding box center [343, 253] width 222 height 33
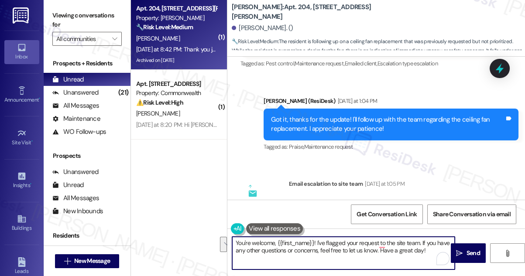
click at [345, 254] on textarea "You're welcome, {{first_name}}! I've flagged your request to the site team. If …" at bounding box center [343, 253] width 222 height 33
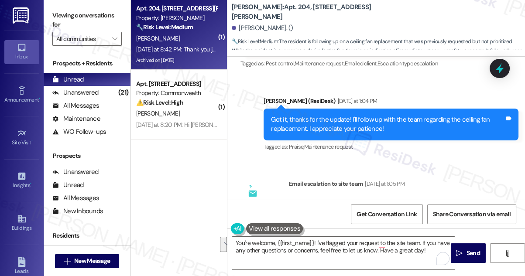
click at [66, 19] on label "Viewing conversations for" at bounding box center [86, 20] width 69 height 23
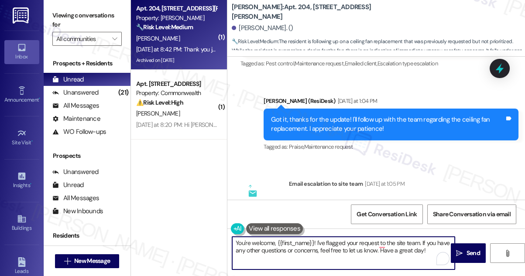
click at [424, 246] on textarea "You're welcome, {{first_name}}! I've flagged your request to the site team. If …" at bounding box center [343, 253] width 222 height 33
click at [420, 240] on textarea "You're welcome, {{first_name}}! I've flagged your request to the site team. If …" at bounding box center [343, 253] width 222 height 33
paste textarea "We’ve just had to prioritize a few other items first, but we’ll get to it as so…"
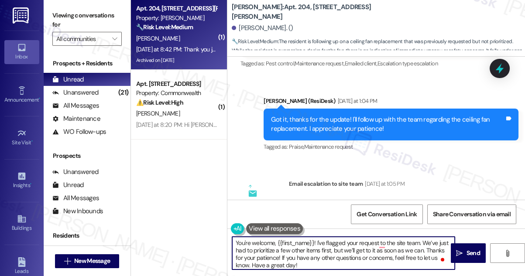
drag, startPoint x: 423, startPoint y: 242, endPoint x: 436, endPoint y: 242, distance: 13.1
click at [436, 242] on textarea "You're welcome, {{first_name}}! I've flagged your request to the site team. We’…" at bounding box center [343, 253] width 222 height 33
click at [386, 252] on textarea "You're welcome, {{first_name}}! I've flagged your request to the site team. The…" at bounding box center [343, 253] width 222 height 33
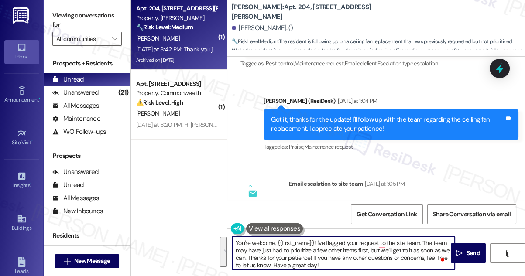
click at [386, 252] on textarea "You're welcome, {{first_name}}! I've flagged your request to the site team. The…" at bounding box center [343, 253] width 222 height 33
drag, startPoint x: 380, startPoint y: 250, endPoint x: 389, endPoint y: 249, distance: 9.7
click at [389, 249] on textarea "You're welcome, {{first_name}}! I've flagged your request to the site team. The…" at bounding box center [343, 253] width 222 height 33
click at [236, 258] on textarea "You're welcome, {{first_name}}! I've flagged your request to the site team. The…" at bounding box center [343, 253] width 222 height 33
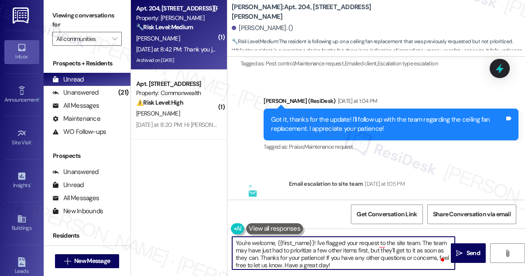
click at [338, 245] on textarea "You're welcome, {{first_name}}! I've flagged your request to the site team. The…" at bounding box center [343, 253] width 222 height 33
click at [285, 254] on textarea "You're welcome, {{first_name}}! I've flagged your request to the site team. The…" at bounding box center [343, 253] width 222 height 33
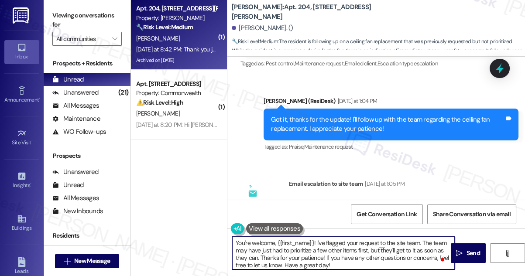
click at [285, 254] on textarea "You're welcome, {{first_name}}! I've flagged your request to the site team. The…" at bounding box center [343, 253] width 222 height 33
click at [377, 255] on textarea "You're welcome, {{first_name}}! I've flagged your request to the site team. The…" at bounding box center [343, 253] width 222 height 33
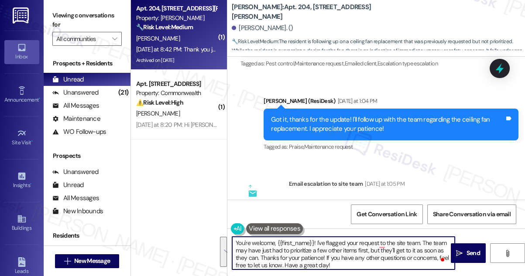
click at [275, 256] on textarea "You're welcome, {{first_name}}! I've flagged your request to the site team. The…" at bounding box center [343, 253] width 222 height 33
click at [327, 255] on textarea "You're welcome, {{first_name}}! I've flagged your request to the site team. The…" at bounding box center [343, 253] width 222 height 33
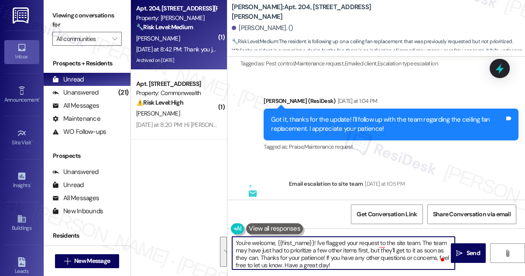
click at [327, 255] on textarea "You're welcome, {{first_name}}! I've flagged your request to the site team. The…" at bounding box center [343, 253] width 222 height 33
click at [275, 255] on textarea "You're welcome, {{first_name}}! I've flagged your request to the site team. The…" at bounding box center [343, 253] width 222 height 33
click at [272, 255] on textarea "You're welcome, {{first_name}}! I've flagged your request to the site team. The…" at bounding box center [343, 253] width 222 height 33
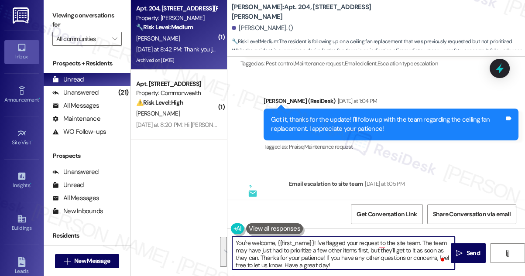
click at [265, 256] on textarea "You're welcome, {{first_name}}! I've flagged your request to the site team. The…" at bounding box center [343, 253] width 222 height 33
drag, startPoint x: 256, startPoint y: 259, endPoint x: 414, endPoint y: 249, distance: 158.6
click at [414, 249] on textarea "You're welcome, {{first_name}}! I've flagged your request to the site team. The…" at bounding box center [343, 253] width 222 height 33
click at [400, 258] on textarea "You're welcome, {{first_name}}! I've flagged your request to the site team. The…" at bounding box center [343, 253] width 222 height 33
click at [422, 241] on textarea "You're welcome, {{first_name}}! I've flagged your request to the site team. The…" at bounding box center [343, 253] width 222 height 33
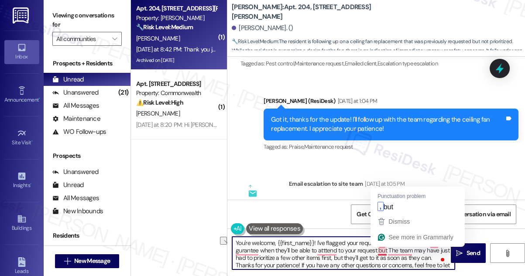
drag, startPoint x: 386, startPoint y: 250, endPoint x: 325, endPoint y: 243, distance: 61.0
click at [325, 243] on textarea "You're welcome, {{first_name}}! I've flagged your request to the site team. I c…" at bounding box center [343, 253] width 222 height 33
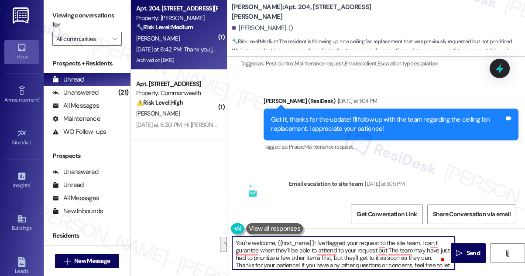
click at [410, 242] on textarea "You're welcome, {{first_name}}! I've flagged your request to the site team. I c…" at bounding box center [343, 253] width 222 height 33
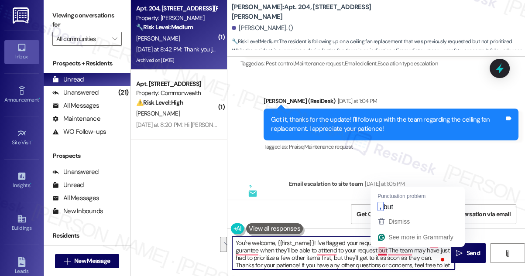
drag, startPoint x: 420, startPoint y: 242, endPoint x: 385, endPoint y: 249, distance: 35.7
click at [385, 249] on textarea "You're welcome, {{first_name}}! I've flagged your request to the site team. I c…" at bounding box center [343, 253] width 222 height 33
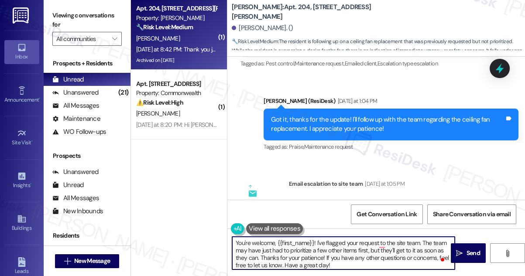
click at [314, 241] on textarea "You're welcome, {{first_name}}! I've flagged your request to the site team. The…" at bounding box center [343, 253] width 222 height 33
paste textarea "can;t gurantee when they'll be able to atttend to your request but I"
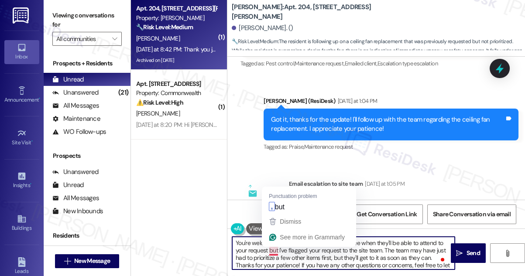
type textarea "You're welcome, {{first_name}}! I can't guarantee when they'll be able to atten…"
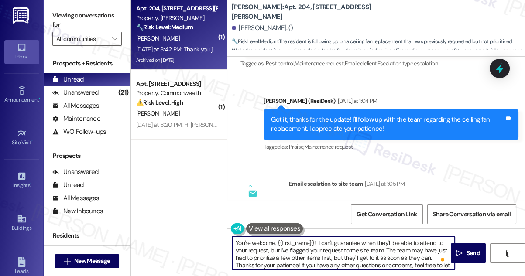
click at [376, 249] on textarea "You're welcome, {{first_name}}! I can't guarantee when they'll be able to atten…" at bounding box center [343, 253] width 222 height 33
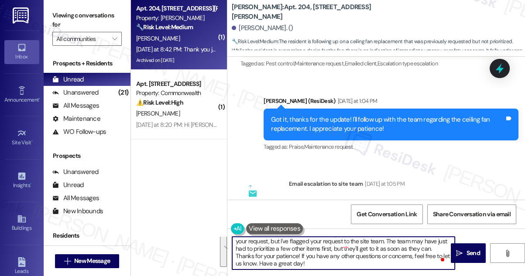
scroll to position [9, 0]
click at [305, 259] on textarea "You're welcome, {{first_name}}! I can't guarantee when they'll be able to atten…" at bounding box center [343, 253] width 222 height 33
click at [311, 249] on textarea "You're welcome, {{first_name}}! I can't guarantee when they'll be able to atten…" at bounding box center [343, 253] width 222 height 33
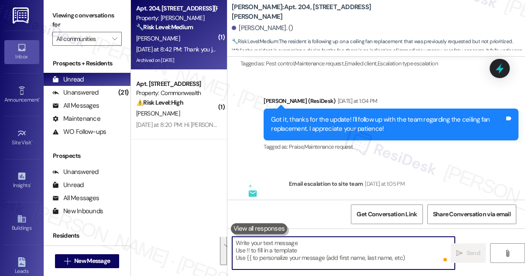
scroll to position [0, 0]
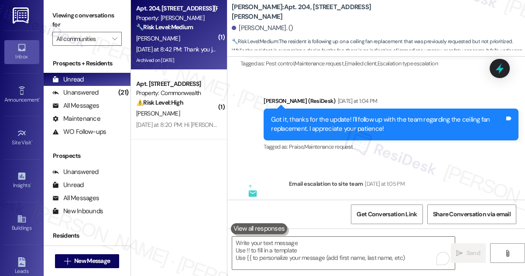
click at [58, 11] on label "Viewing conversations for" at bounding box center [86, 20] width 69 height 23
click at [265, 242] on textarea "To enrich screen reader interactions, please activate Accessibility in Grammarl…" at bounding box center [343, 253] width 222 height 33
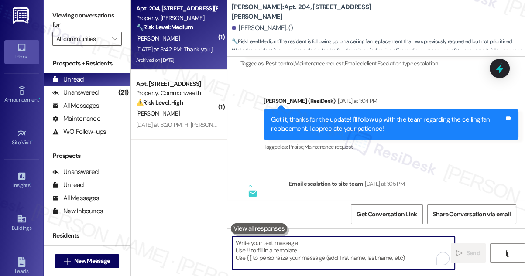
paste textarea "You’re welcome, {{first_name}}! I can’t promise an exact timeframe, but I’ve fl…"
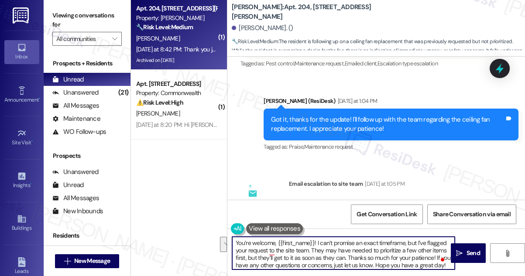
drag, startPoint x: 311, startPoint y: 247, endPoint x: 346, endPoint y: 256, distance: 36.1
click at [346, 256] on textarea "You’re welcome, {{first_name}}! I can’t promise an exact timeframe, but I’ve fl…" at bounding box center [343, 253] width 222 height 33
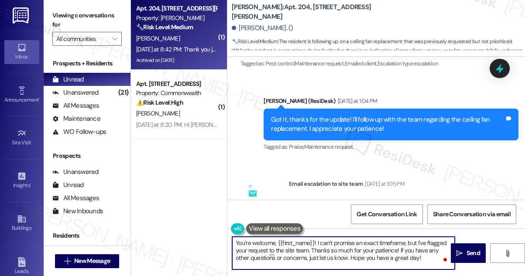
click at [345, 251] on textarea "You’re welcome, {{first_name}}! I can’t promise an exact timeframe, but I’ve fl…" at bounding box center [343, 253] width 222 height 33
click at [403, 258] on textarea "You’re welcome, {{first_name}}! I can’t promise an exact timeframe, but I’ve fl…" at bounding box center [343, 253] width 222 height 33
click at [426, 257] on textarea "You’re welcome, {{first_name}}! I can’t promise an exact timeframe, but I’ve fl…" at bounding box center [343, 253] width 222 height 33
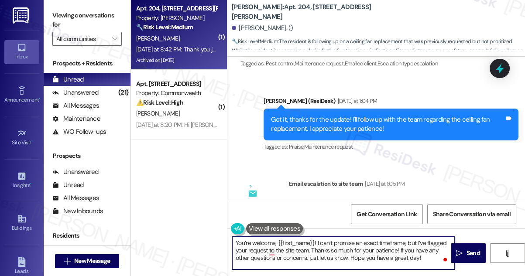
click at [348, 254] on textarea "You’re welcome, {{first_name}}! I can’t promise an exact timeframe, but I’ve fl…" at bounding box center [343, 253] width 222 height 33
type textarea "You’re welcome, {{first_name}}! I can’t promise an exact timeframe, but I’ve fl…"
click at [468, 253] on span "Send" at bounding box center [473, 253] width 14 height 9
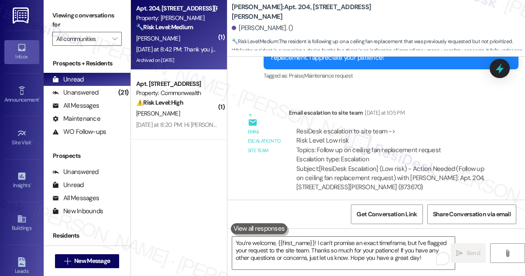
scroll to position [47900, 0]
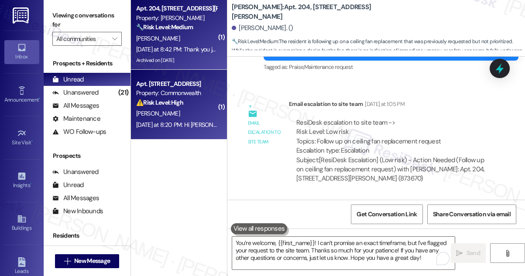
click at [192, 113] on div "[PERSON_NAME]" at bounding box center [176, 113] width 82 height 11
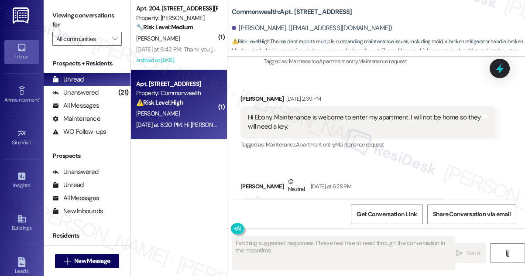
scroll to position [1715, 0]
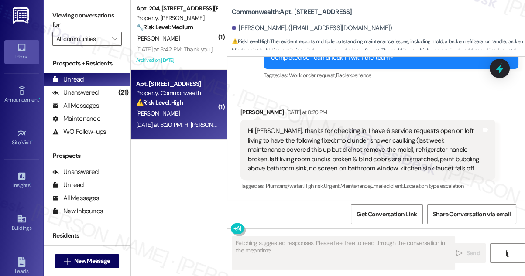
click at [301, 136] on div "Hi [PERSON_NAME], thanks for checking in. I have 6 service requests open on lof…" at bounding box center [364, 149] width 233 height 47
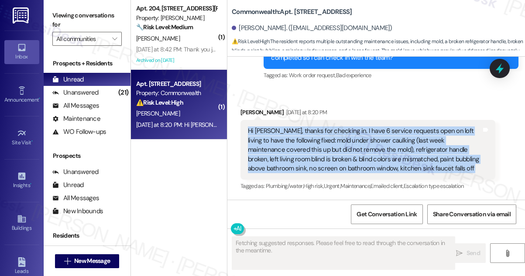
click at [301, 136] on div "Hi [PERSON_NAME], thanks for checking in. I have 6 service requests open on lof…" at bounding box center [364, 149] width 233 height 47
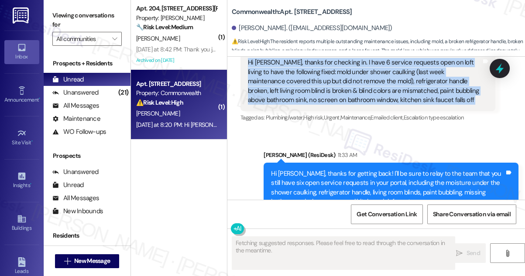
scroll to position [1836, 0]
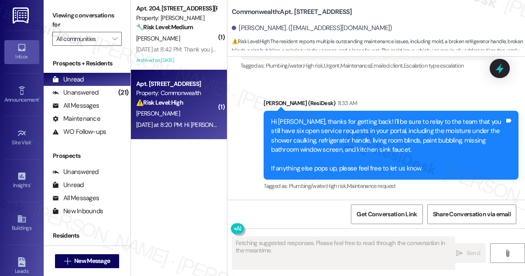
click at [309, 121] on div "Hi [PERSON_NAME], thanks for getting back! I'll be sure to relay to the team th…" at bounding box center [387, 145] width 233 height 56
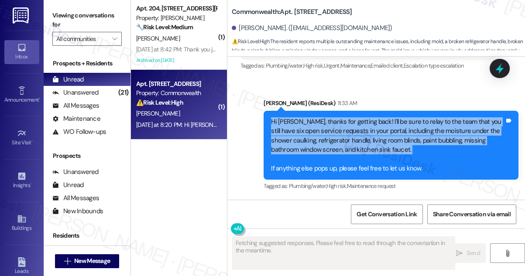
click at [309, 121] on div "Hi [PERSON_NAME], thanks for getting back! I'll be sure to relay to the team th…" at bounding box center [387, 145] width 233 height 56
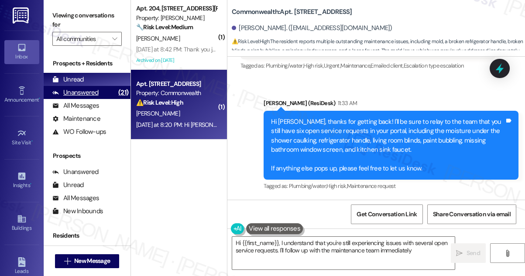
click at [100, 90] on div "Unanswered (21)" at bounding box center [87, 92] width 87 height 13
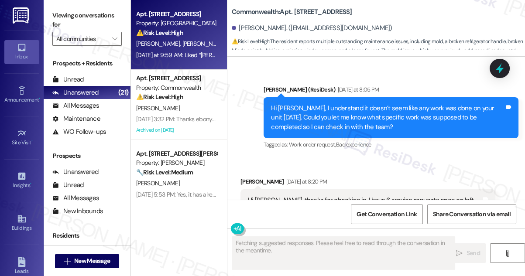
scroll to position [1715, 0]
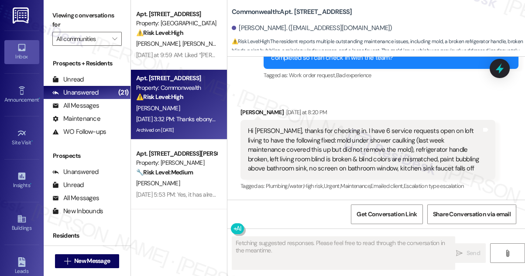
click at [187, 112] on div "[PERSON_NAME]" at bounding box center [176, 108] width 82 height 11
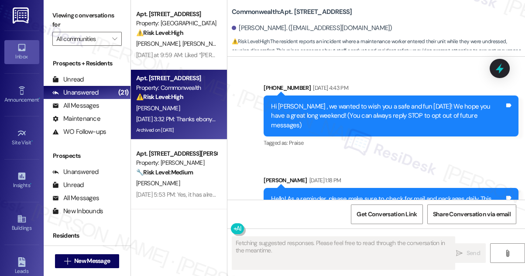
scroll to position [23845, 0]
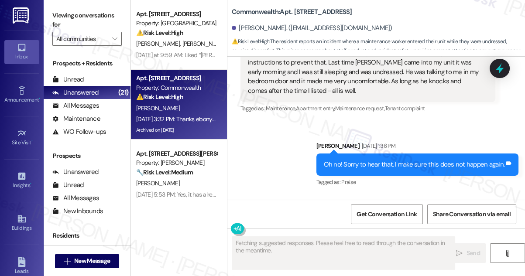
click at [296, 233] on div "Thanks ebony! You're the best!" at bounding box center [290, 237] width 85 height 9
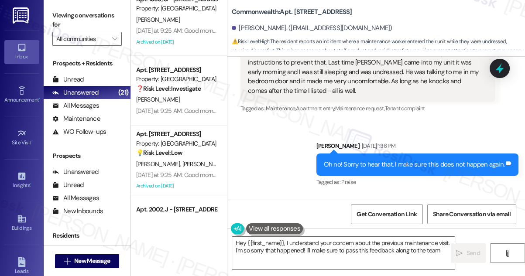
scroll to position [1251, 0]
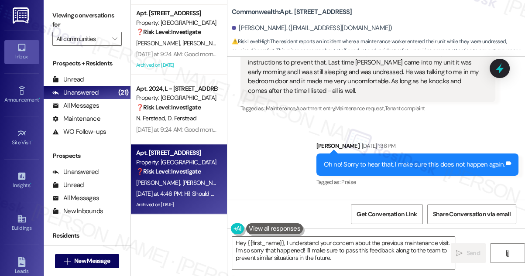
click at [199, 181] on div "[PERSON_NAME] [PERSON_NAME]" at bounding box center [176, 182] width 82 height 11
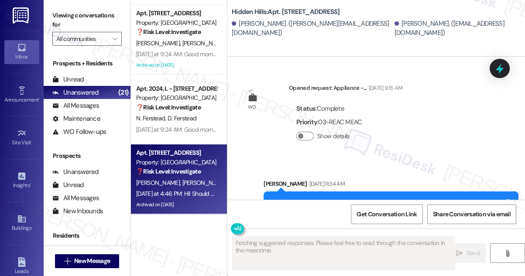
scroll to position [15430, 0]
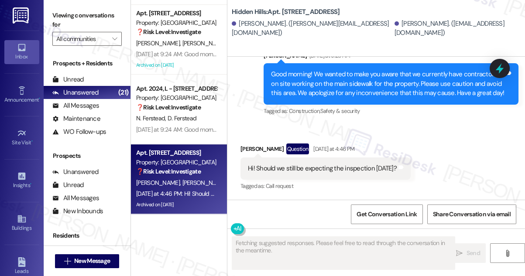
click at [319, 165] on div "Hi! Should we still be expecting the inspection [DATE]?" at bounding box center [322, 168] width 149 height 9
click at [318, 165] on div "Hi! Should we still be expecting the inspection [DATE]?" at bounding box center [322, 168] width 149 height 9
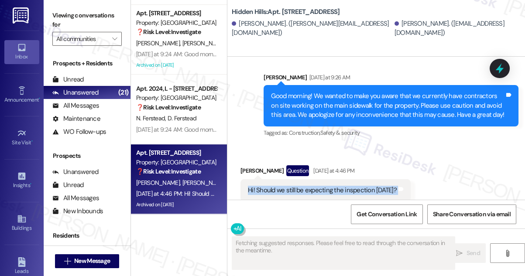
scroll to position [15391, 0]
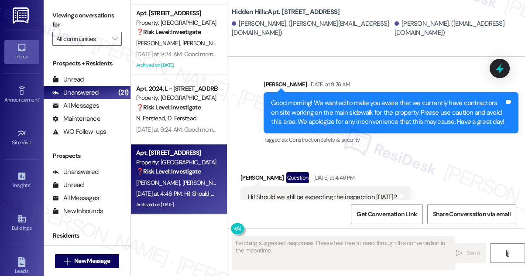
click at [332, 109] on div "Good morning! We wanted to make you aware that we currently have contractors on…" at bounding box center [390, 112] width 255 height 41
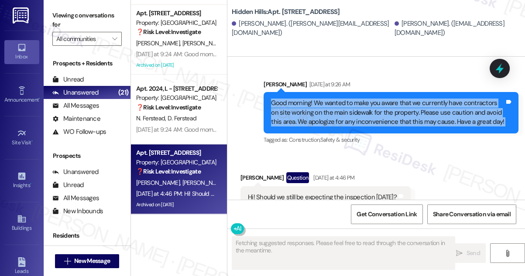
click at [332, 109] on div "Good morning! We wanted to make you aware that we currently have contractors on…" at bounding box center [390, 112] width 255 height 41
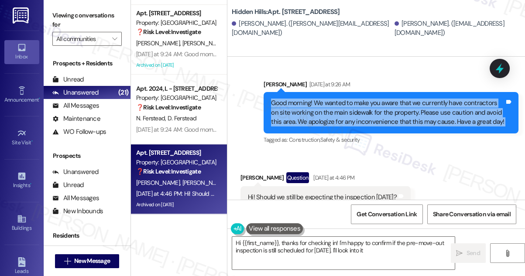
click at [335, 126] on div "Good morning! We wanted to make you aware that we currently have contractors on…" at bounding box center [387, 113] width 233 height 28
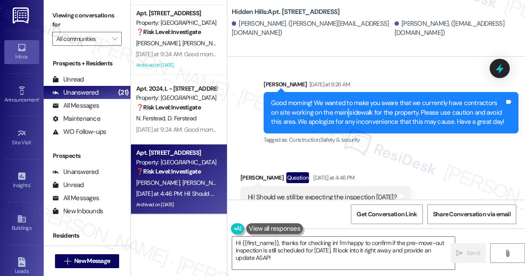
click at [335, 126] on div "Good morning! We wanted to make you aware that we currently have contractors on…" at bounding box center [387, 113] width 233 height 28
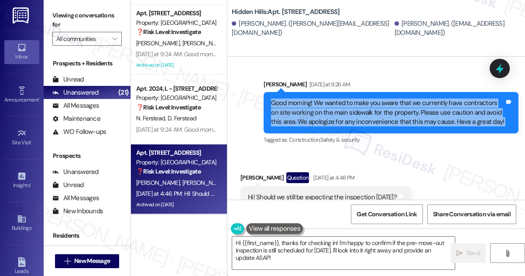
click at [335, 126] on div "Good morning! We wanted to make you aware that we currently have contractors on…" at bounding box center [387, 113] width 233 height 28
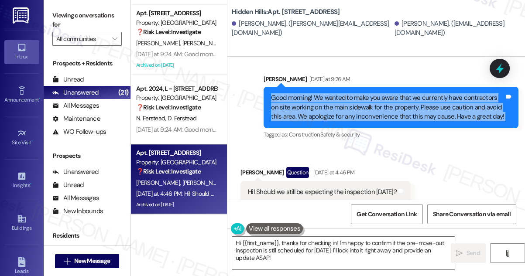
scroll to position [15430, 0]
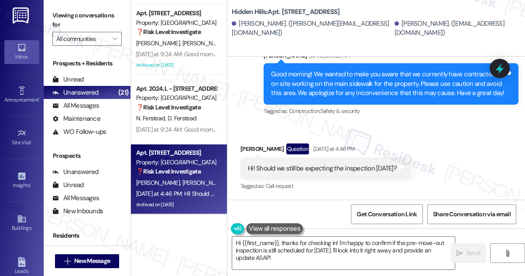
click at [317, 163] on div "Hi! Should we still be expecting the inspection [DATE]? Tags and notes" at bounding box center [325, 168] width 170 height 22
copy div "Hi! Should we still be expecting the inspection [DATE]? Tags and notes"
click at [80, 14] on label "Viewing conversations for" at bounding box center [86, 20] width 69 height 23
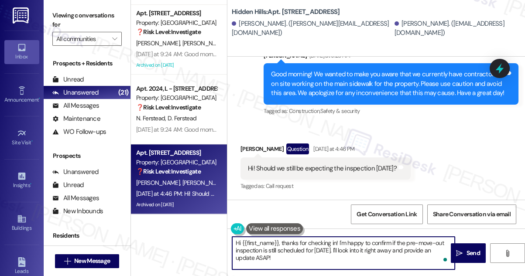
drag, startPoint x: 273, startPoint y: 256, endPoint x: 267, endPoint y: 246, distance: 12.1
click at [267, 246] on textarea "Hi {{first_name}}, thanks for checking in! I'm happy to confirm if the pre-move…" at bounding box center [343, 253] width 222 height 33
click at [350, 165] on div "Hi! Should we still be expecting the inspection [DATE]?" at bounding box center [322, 168] width 149 height 9
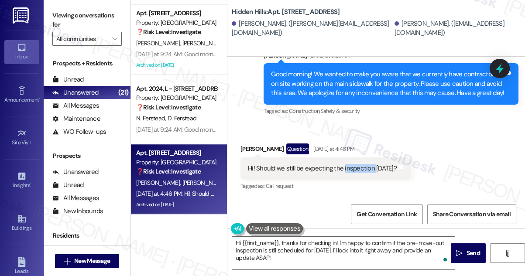
click at [350, 165] on div "Hi! Should we still be expecting the inspection [DATE]?" at bounding box center [322, 168] width 149 height 9
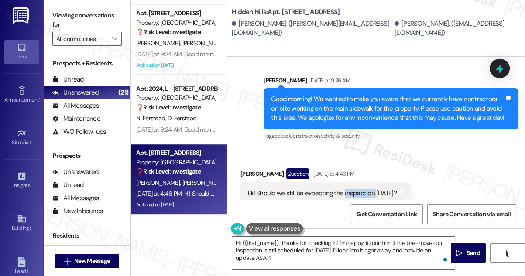
scroll to position [15351, 0]
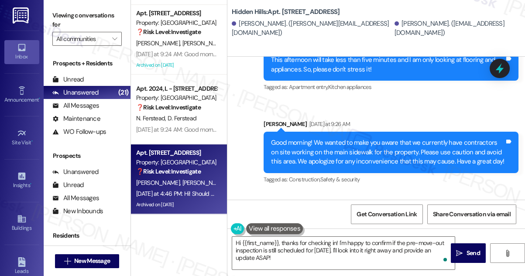
click at [348, 155] on div "Good morning! We wanted to make you aware that we currently have contractors on…" at bounding box center [387, 152] width 233 height 28
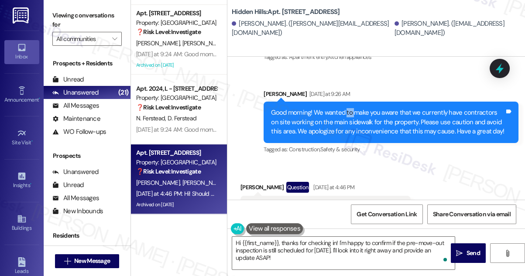
scroll to position [15430, 0]
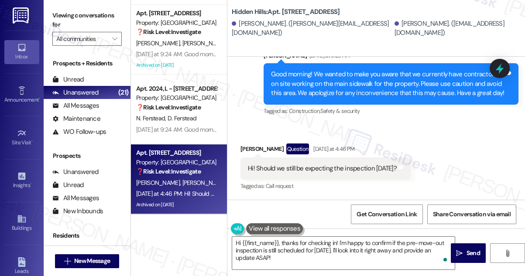
click at [323, 161] on div "Hi! Should we still be expecting the inspection [DATE]? Tags and notes" at bounding box center [325, 168] width 170 height 22
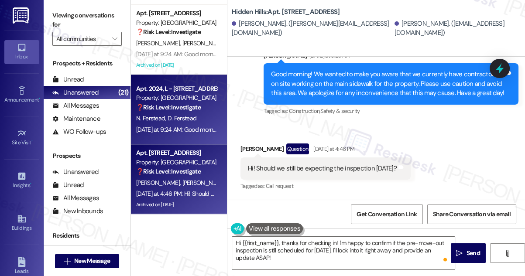
click at [199, 132] on div "[DATE] at 9:24 AM: Good morning! We wanted to make you aware that we currently …" at bounding box center [477, 130] width 683 height 8
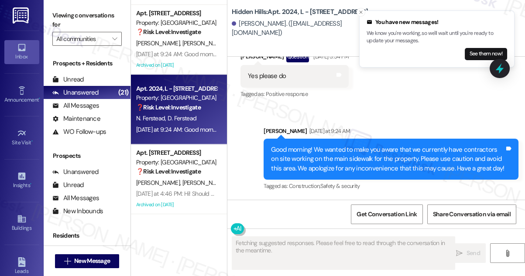
scroll to position [14966, 0]
click at [320, 159] on div "Good morning! We wanted to make you aware that we currently have contractors on…" at bounding box center [387, 159] width 233 height 28
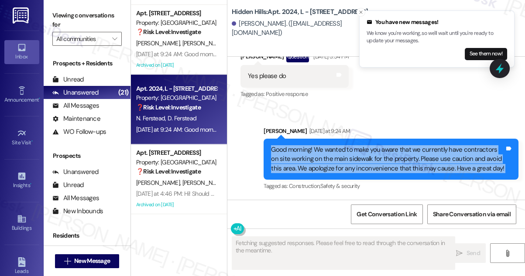
click at [320, 159] on div "Good morning! We wanted to make you aware that we currently have contractors on…" at bounding box center [387, 159] width 233 height 28
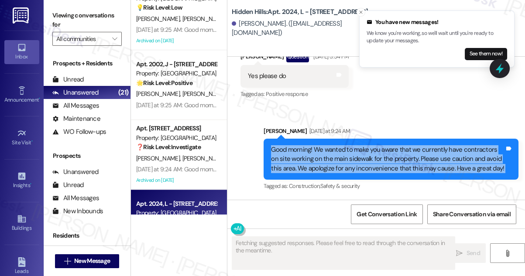
scroll to position [1132, 0]
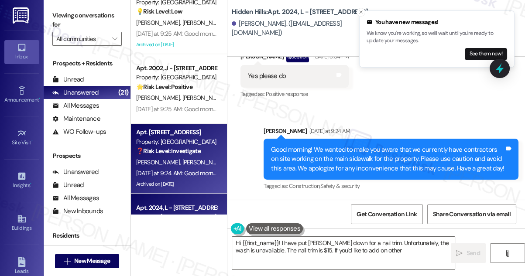
click at [188, 164] on span "[PERSON_NAME]" at bounding box center [204, 162] width 44 height 8
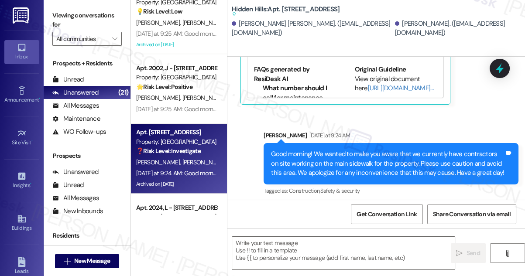
scroll to position [3559, 0]
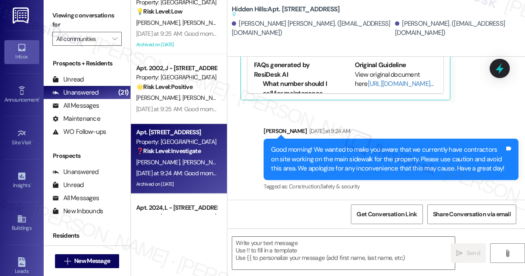
click at [335, 152] on div "Good morning! We wanted to make you aware that we currently have contractors on…" at bounding box center [387, 159] width 233 height 28
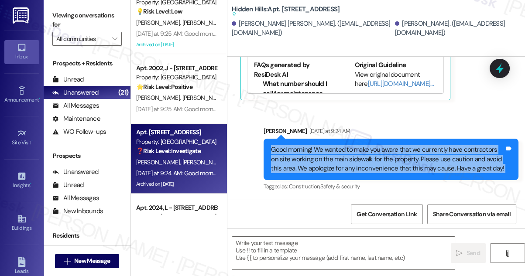
click at [335, 152] on div "Good morning! We wanted to make you aware that we currently have contractors on…" at bounding box center [387, 159] width 233 height 28
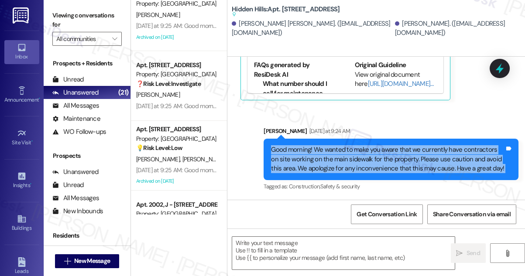
scroll to position [934, 0]
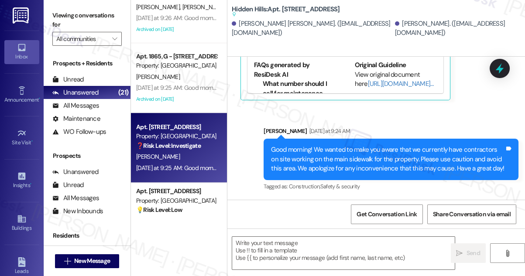
click at [194, 150] on div "Apt. [STREET_ADDRESS] Property: Hidden Hills ❓ Risk Level: Investigate No messa…" at bounding box center [176, 137] width 82 height 30
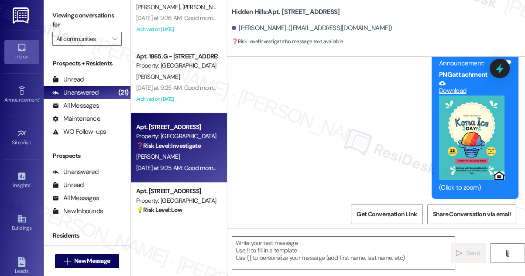
scroll to position [3081, 0]
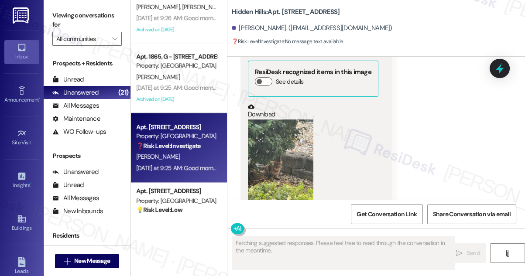
scroll to position [3416, 0]
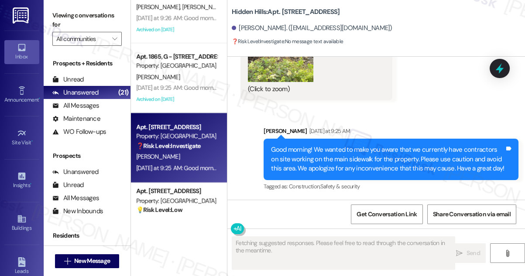
click at [298, 153] on div "Good morning! We wanted to make you aware that we currently have contractors on…" at bounding box center [387, 159] width 233 height 28
click at [299, 154] on div "Good morning! We wanted to make you aware that we currently have contractors on…" at bounding box center [387, 159] width 233 height 28
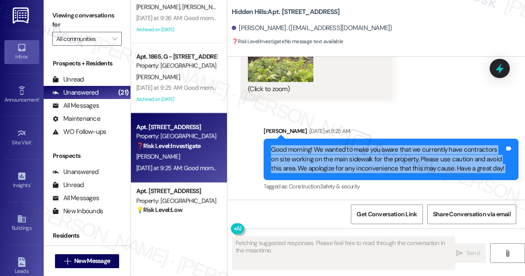
click at [299, 154] on div "Good morning! We wanted to make you aware that we currently have contractors on…" at bounding box center [387, 159] width 233 height 28
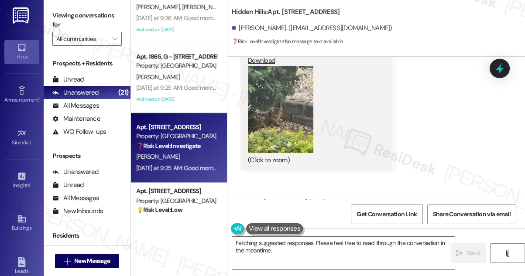
scroll to position [3257, 0]
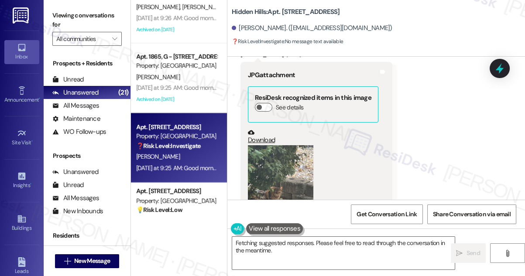
click at [283, 174] on button "Zoom image" at bounding box center [280, 188] width 65 height 87
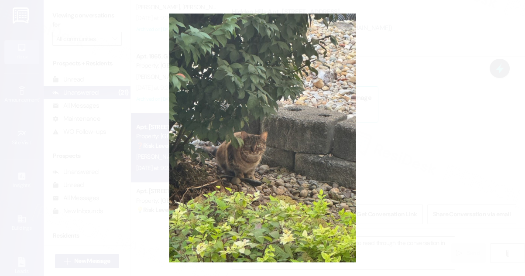
click at [416, 166] on button "Unzoom image" at bounding box center [262, 138] width 525 height 276
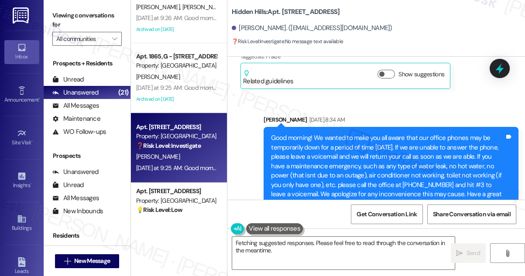
scroll to position [2702, 0]
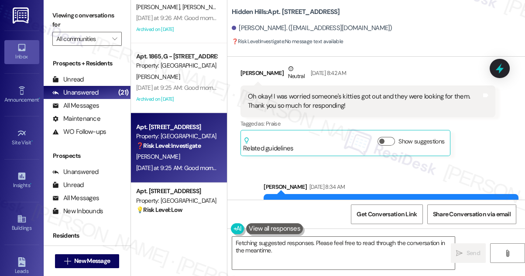
click at [299, 111] on div "Oh okay! I was worried someone's kitties got out and they were looking for them…" at bounding box center [364, 101] width 233 height 19
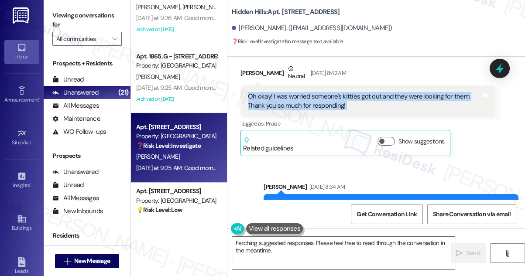
click at [299, 111] on div "Oh okay! I was worried someone's kitties got out and they were looking for them…" at bounding box center [364, 101] width 233 height 19
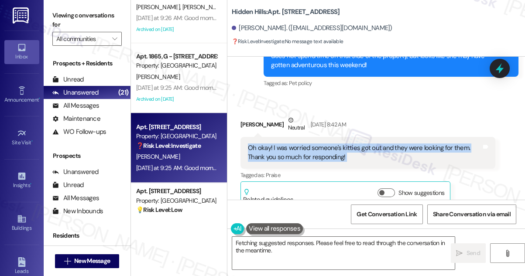
scroll to position [2583, 0]
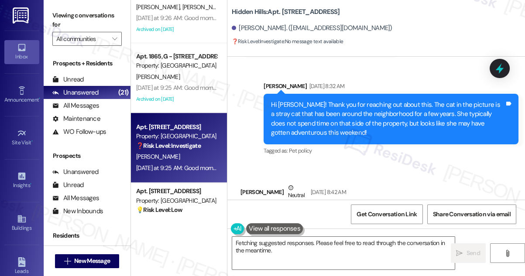
click at [305, 120] on div "Hi [PERSON_NAME]! Thank you for reaching out about this. The cat in the picture…" at bounding box center [387, 119] width 233 height 38
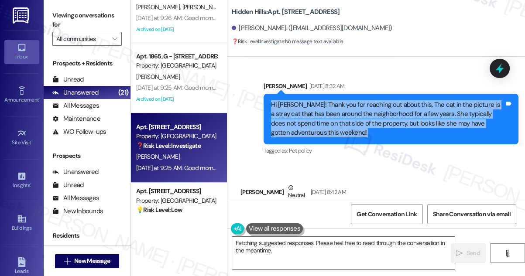
click at [305, 120] on div "Hi [PERSON_NAME]! Thank you for reaching out about this. The cat in the picture…" at bounding box center [387, 119] width 233 height 38
click at [307, 130] on div "Hi [PERSON_NAME]! Thank you for reaching out about this. The cat in the picture…" at bounding box center [387, 119] width 233 height 38
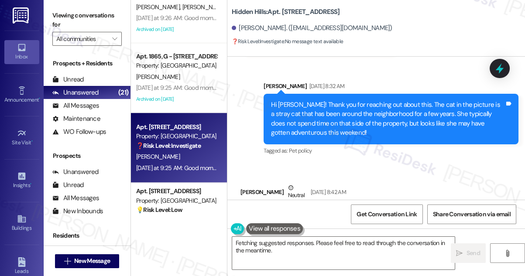
click at [307, 130] on div "Hi [PERSON_NAME]! Thank you for reaching out about this. The cat in the picture…" at bounding box center [387, 119] width 233 height 38
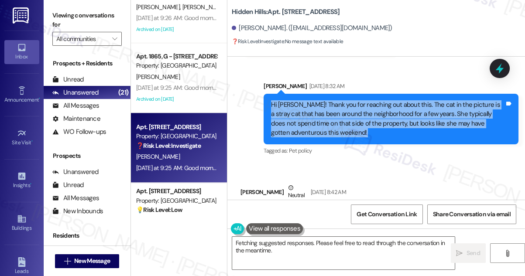
click at [307, 130] on div "Hi [PERSON_NAME]! Thank you for reaching out about this. The cat in the picture…" at bounding box center [387, 119] width 233 height 38
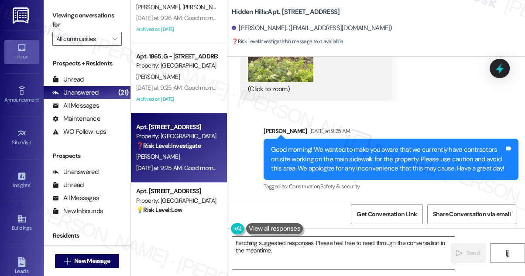
scroll to position [3297, 0]
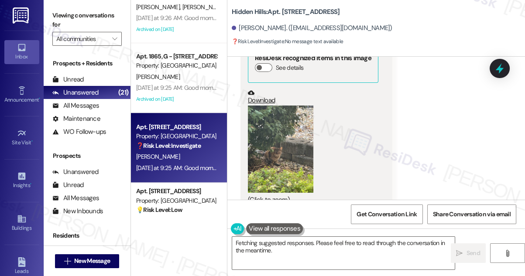
click at [290, 136] on button "Zoom image" at bounding box center [280, 149] width 65 height 87
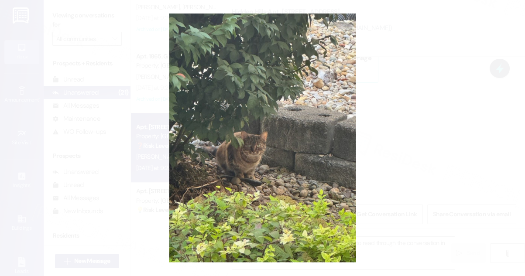
click at [382, 133] on button "Unzoom image" at bounding box center [262, 138] width 525 height 276
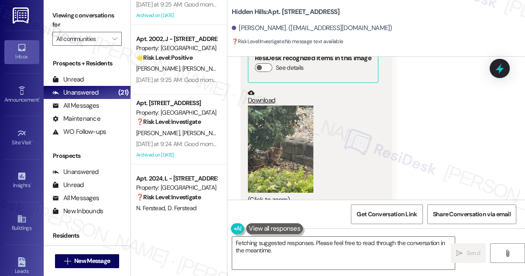
scroll to position [1132, 0]
